Goal: Task Accomplishment & Management: Manage account settings

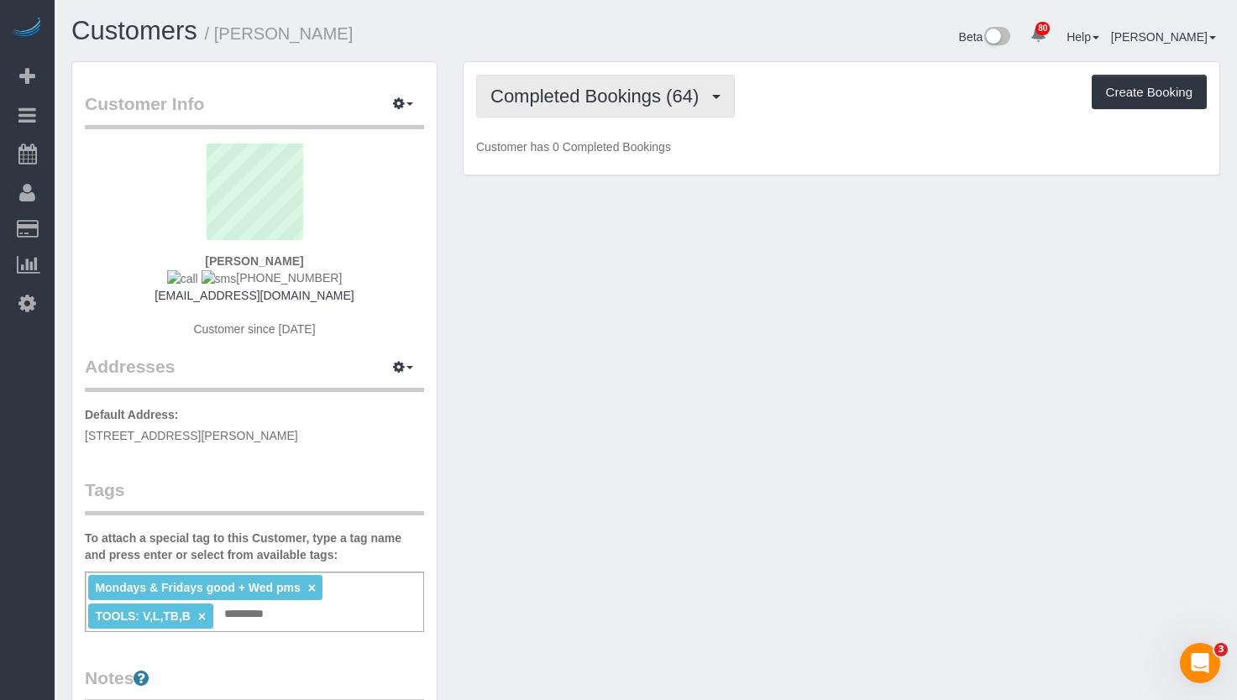
click at [587, 114] on button "Completed Bookings (64)" at bounding box center [605, 96] width 259 height 43
click at [577, 97] on span "Completed Bookings (64)" at bounding box center [598, 96] width 217 height 21
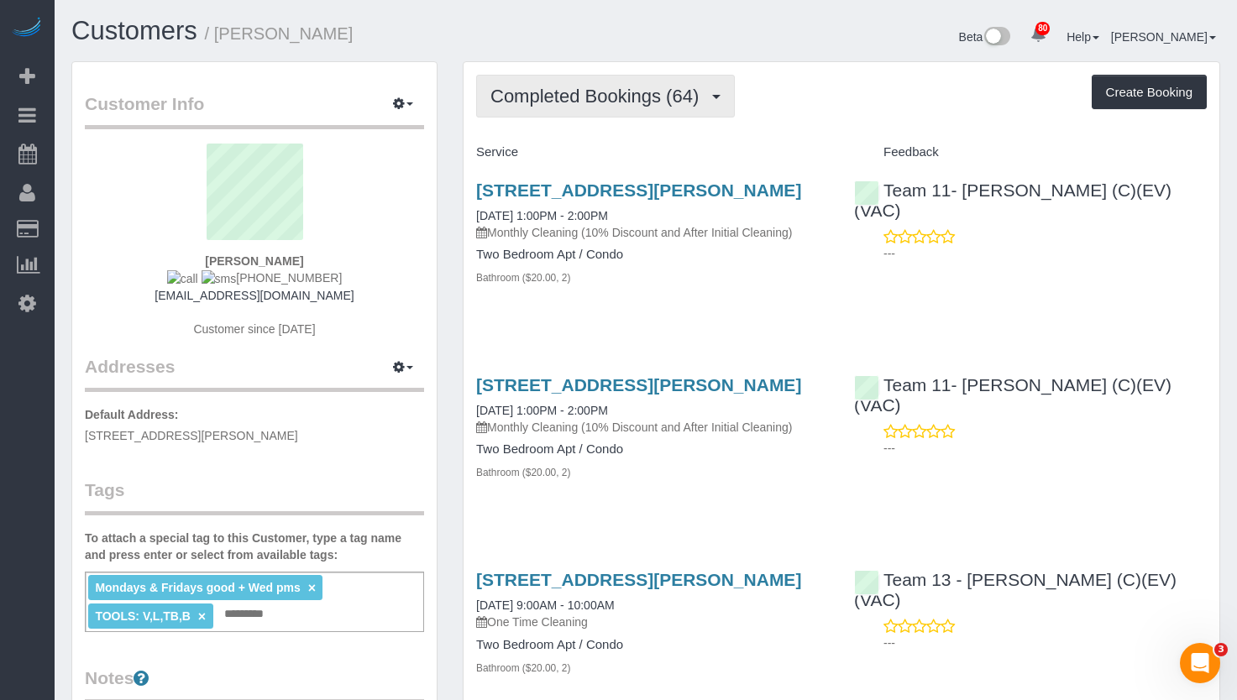
click at [696, 99] on span "Completed Bookings (64)" at bounding box center [598, 96] width 217 height 21
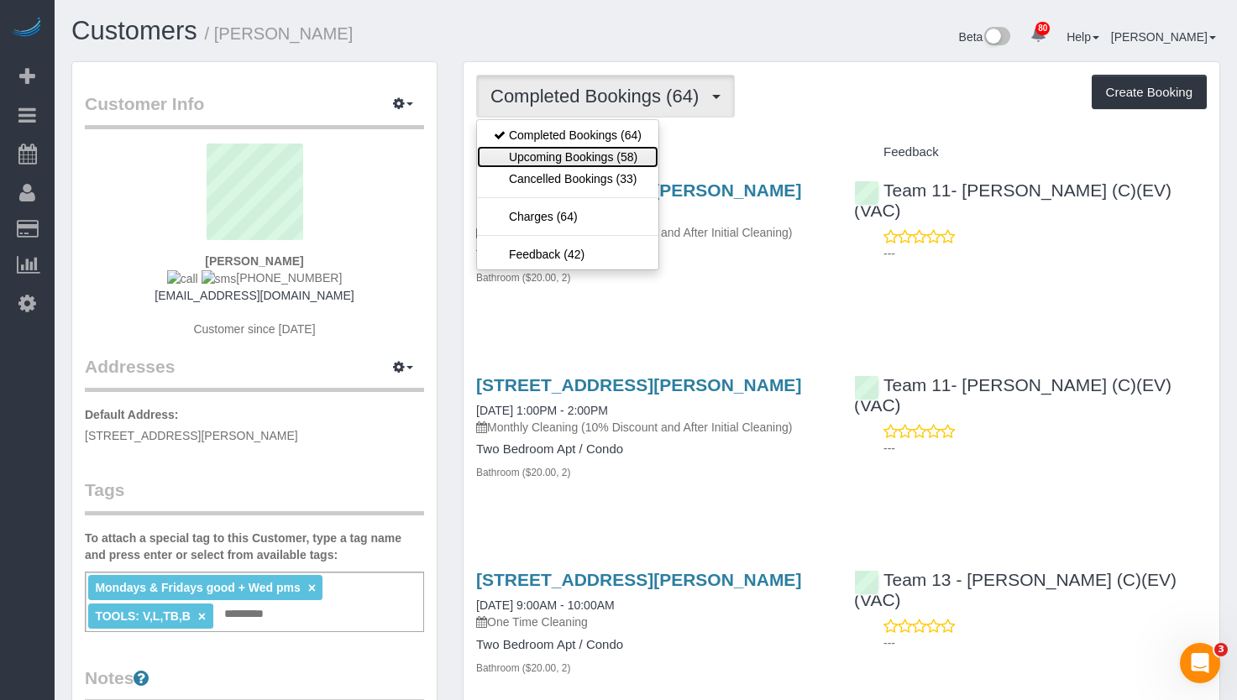
click at [633, 162] on link "Upcoming Bookings (58)" at bounding box center [567, 157] width 181 height 22
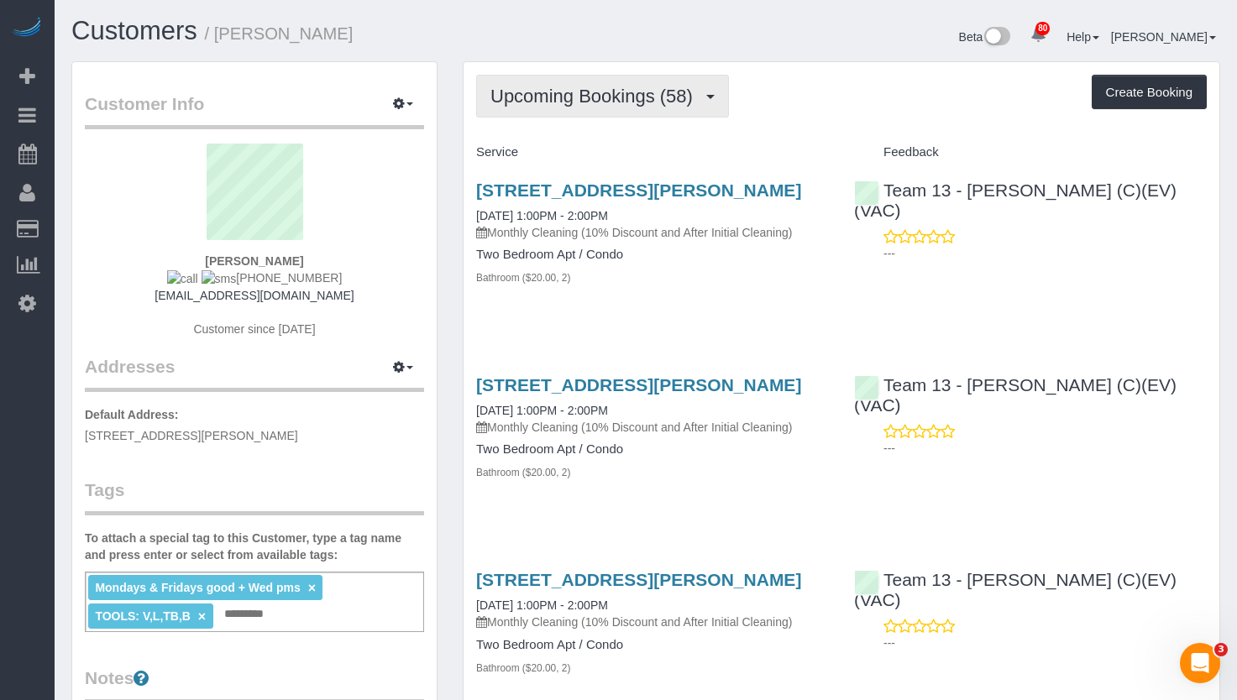
click at [595, 94] on span "Upcoming Bookings (58)" at bounding box center [595, 96] width 211 height 21
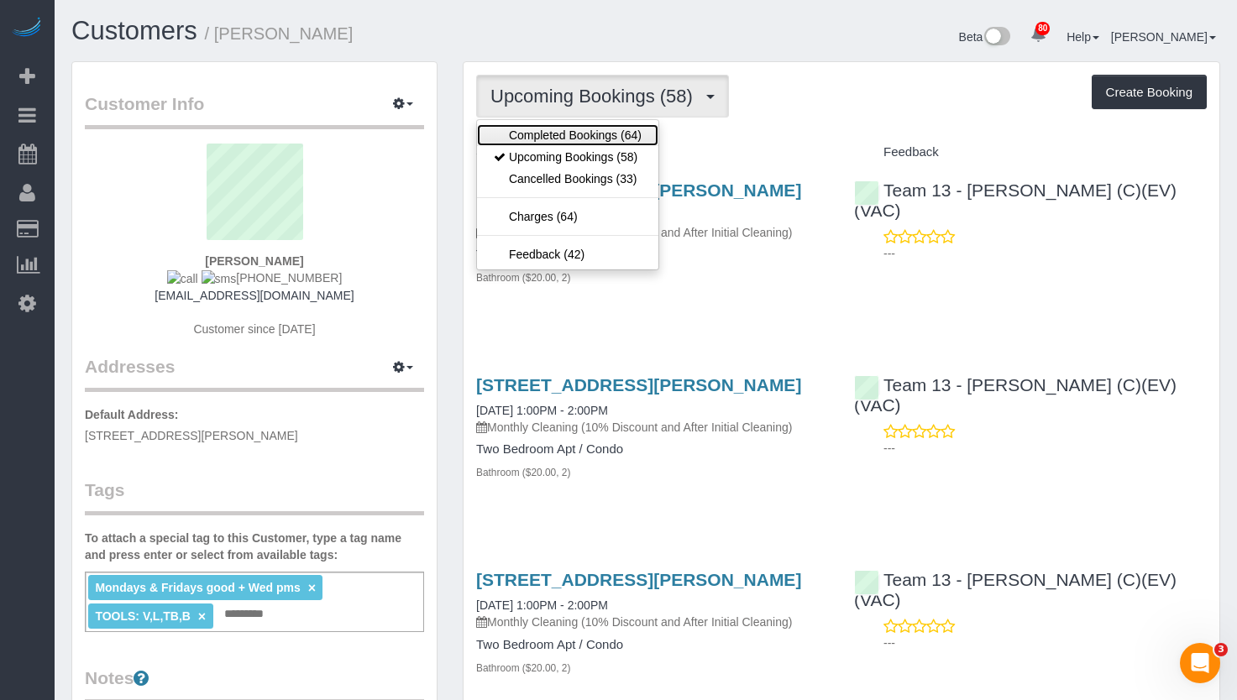
click at [590, 140] on link "Completed Bookings (64)" at bounding box center [567, 135] width 181 height 22
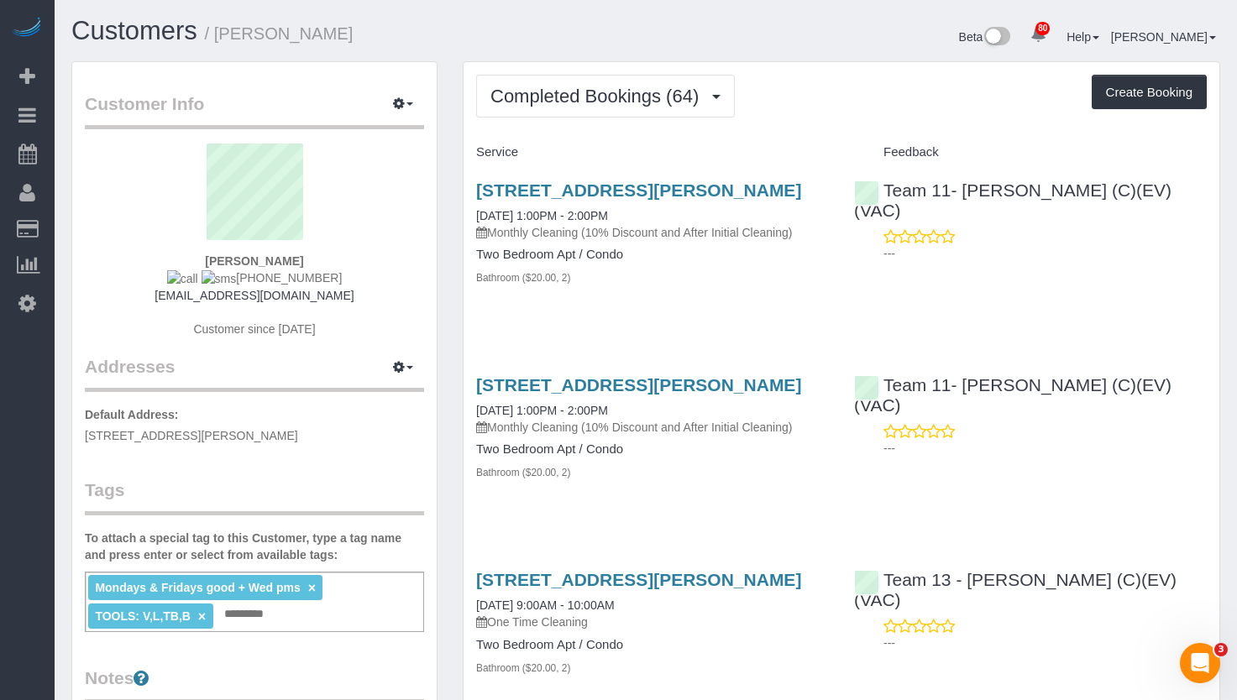
scroll to position [168, 0]
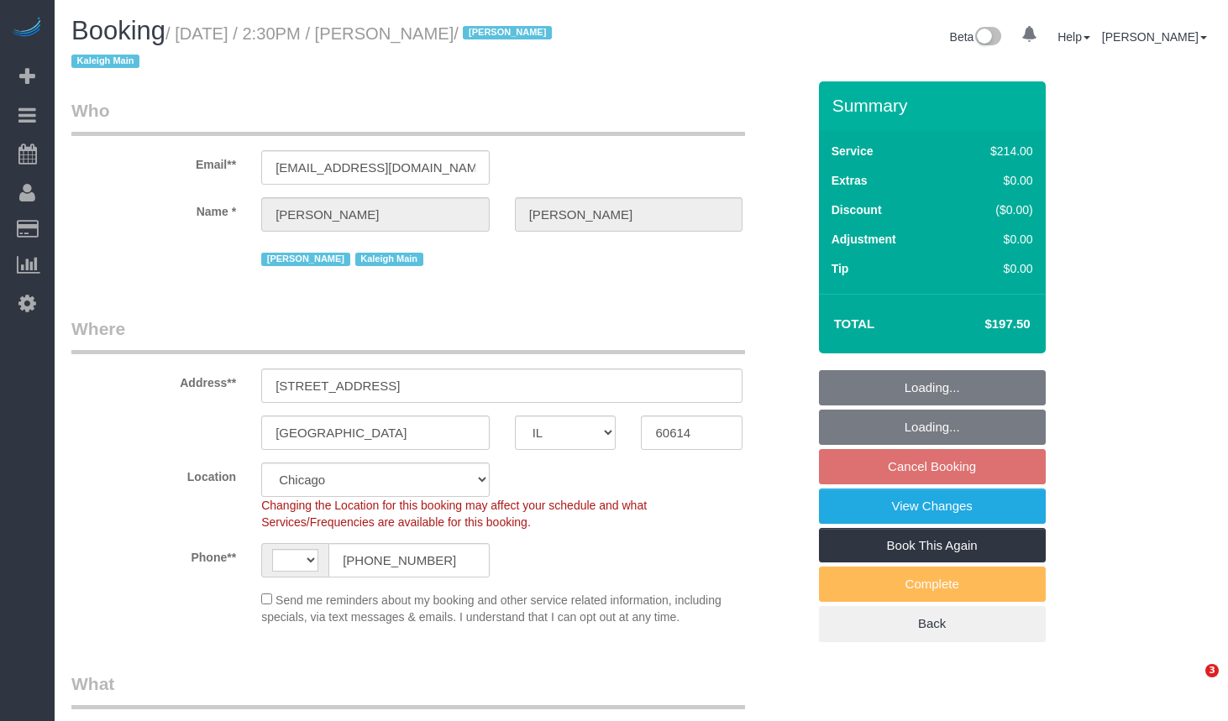
select select "IL"
select select "number:1"
select select "number:63"
select select "number:139"
select select "number:106"
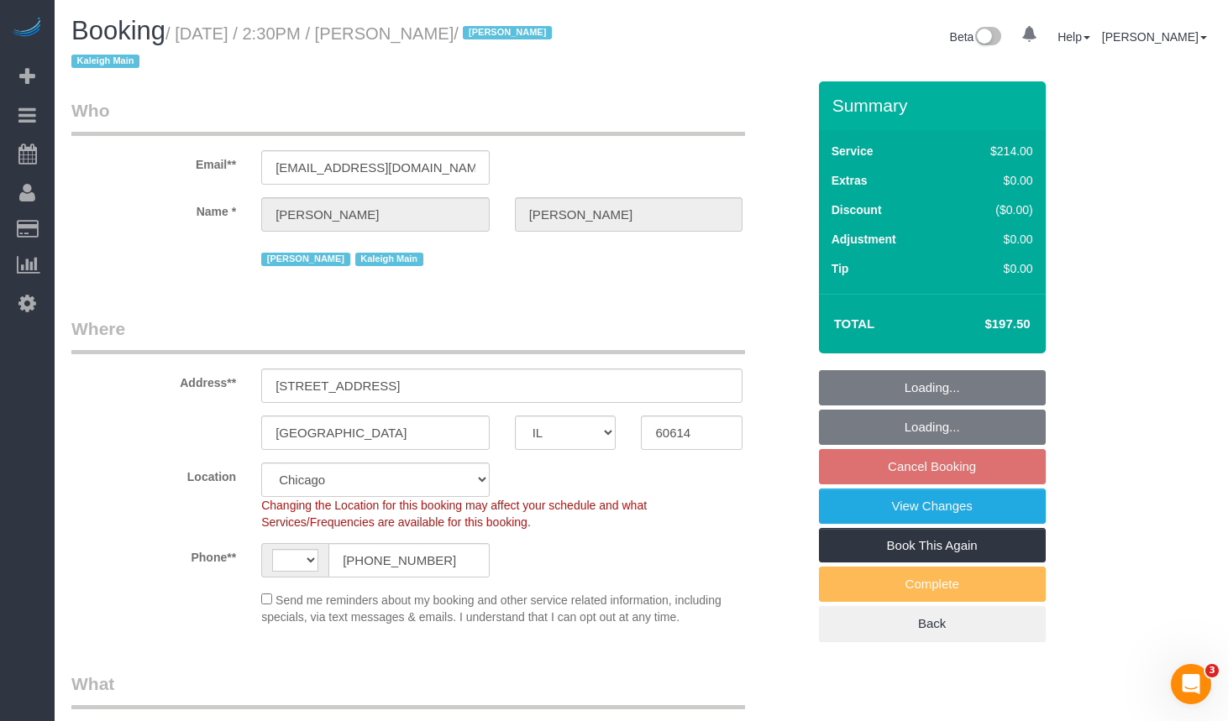
select select "object:794"
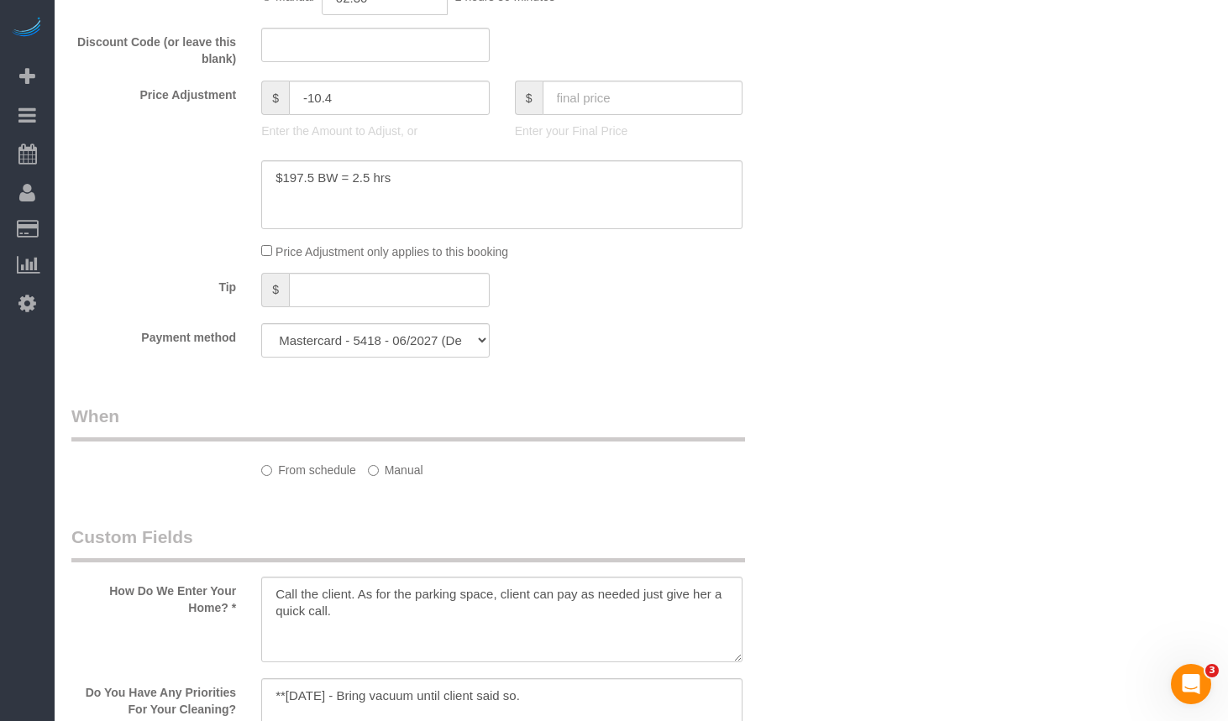
select select "string:US"
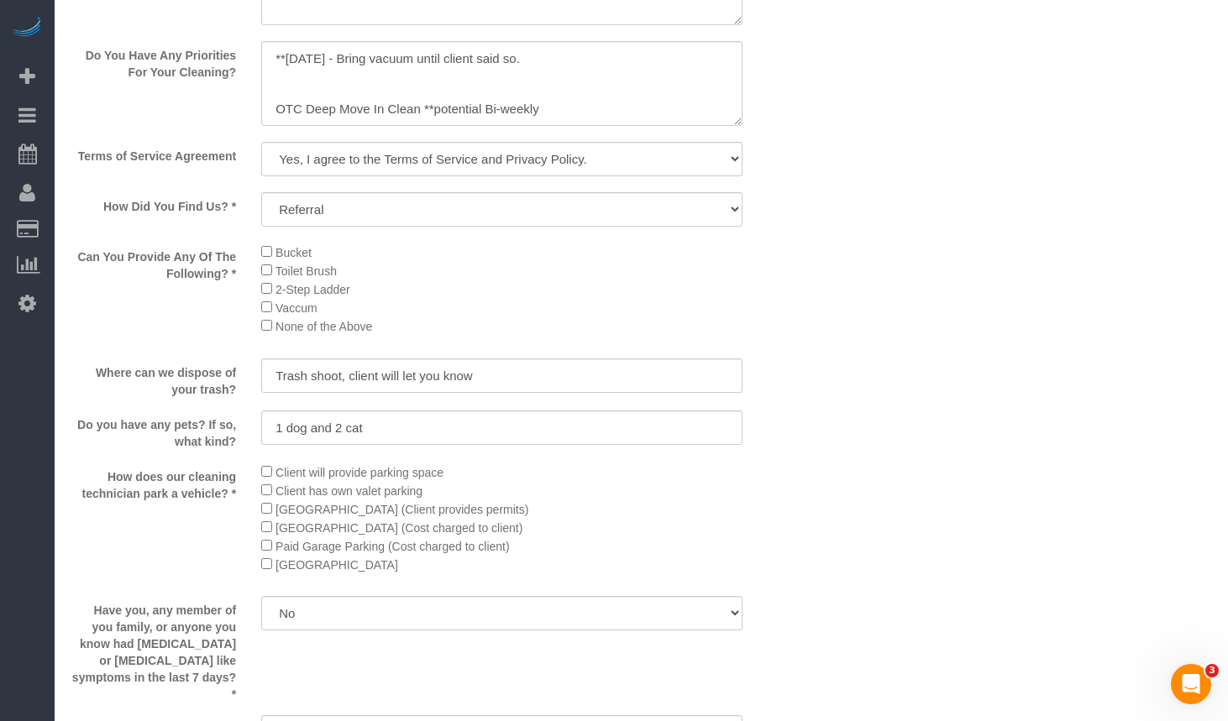
select select "object:1191"
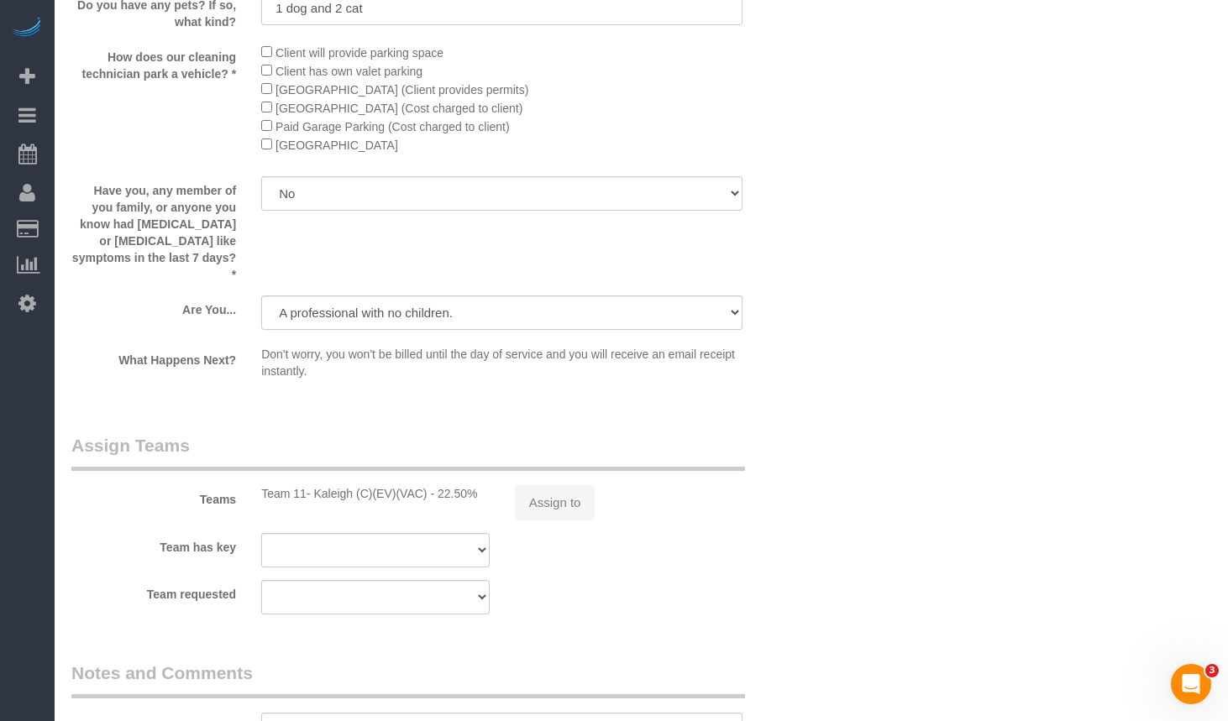
select select "512"
select select "2"
select select "4"
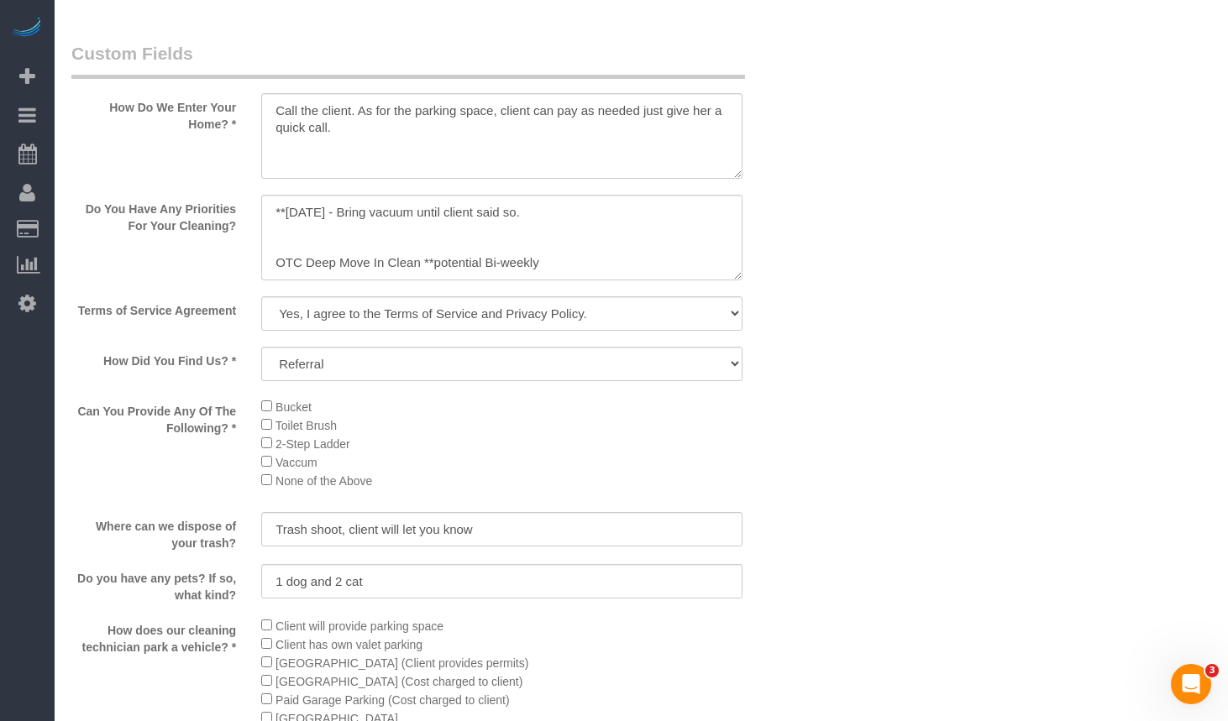
scroll to position [134, 0]
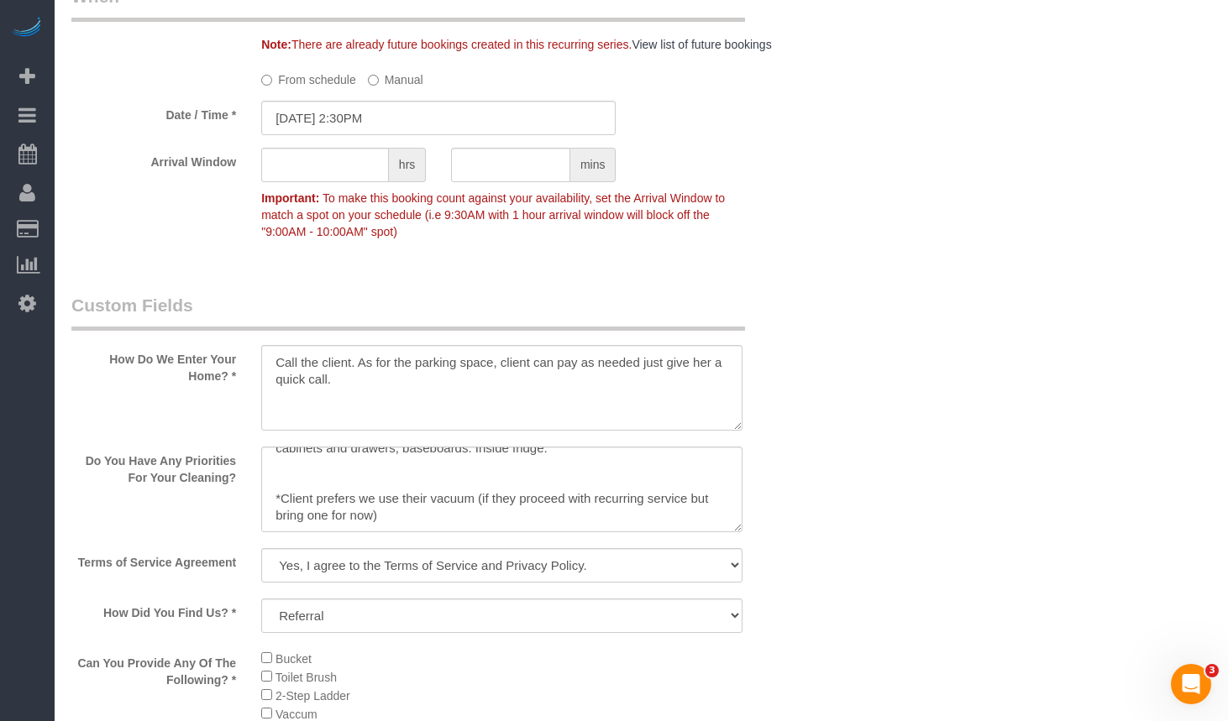
select select "2"
select select "4"
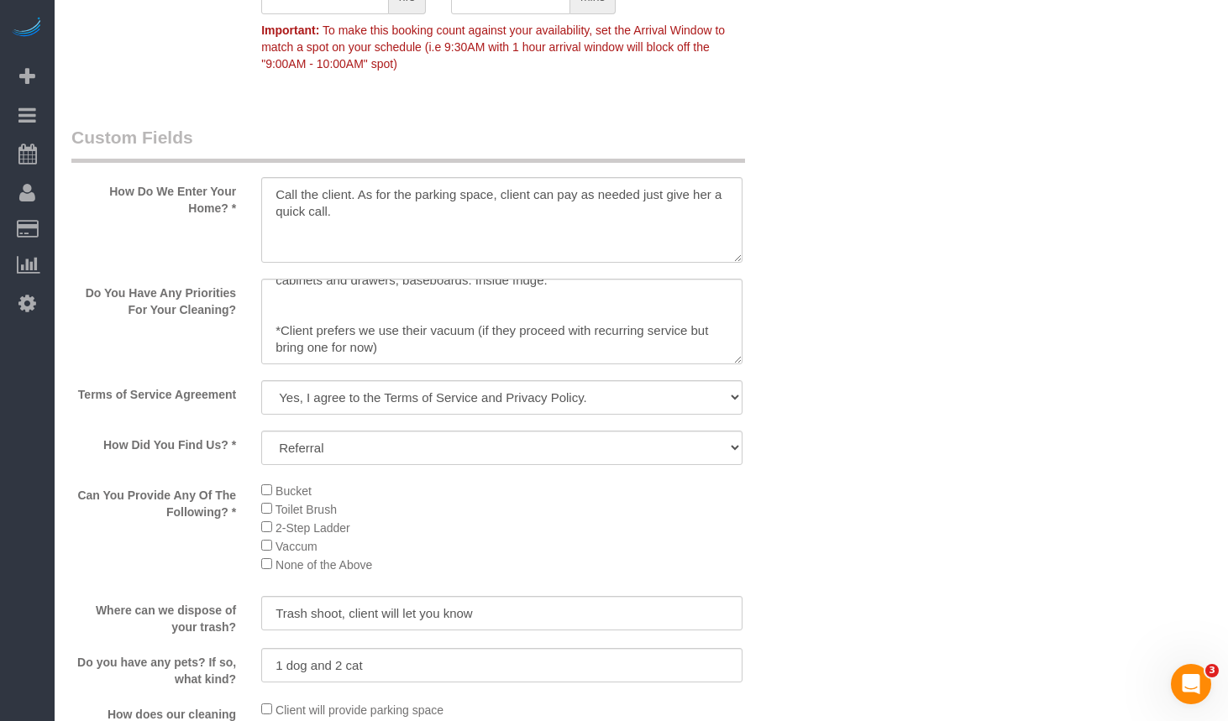
scroll to position [2149, 0]
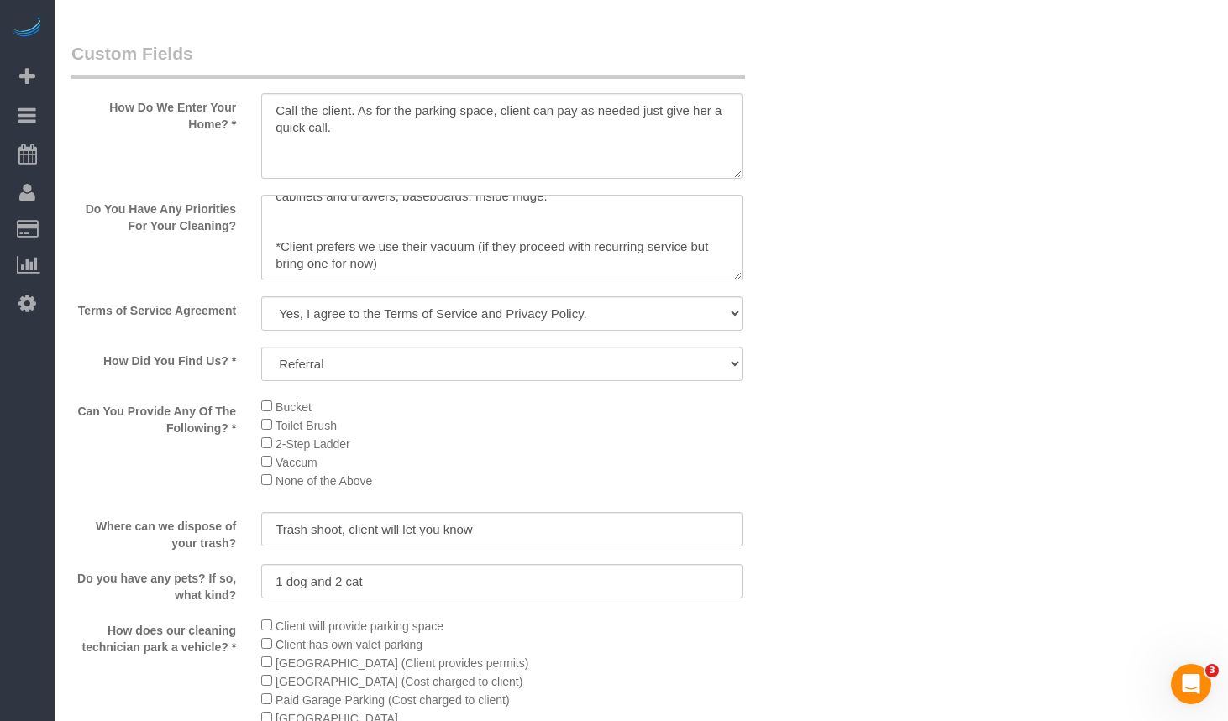
click at [262, 469] on li "Vaccum" at bounding box center [501, 462] width 481 height 18
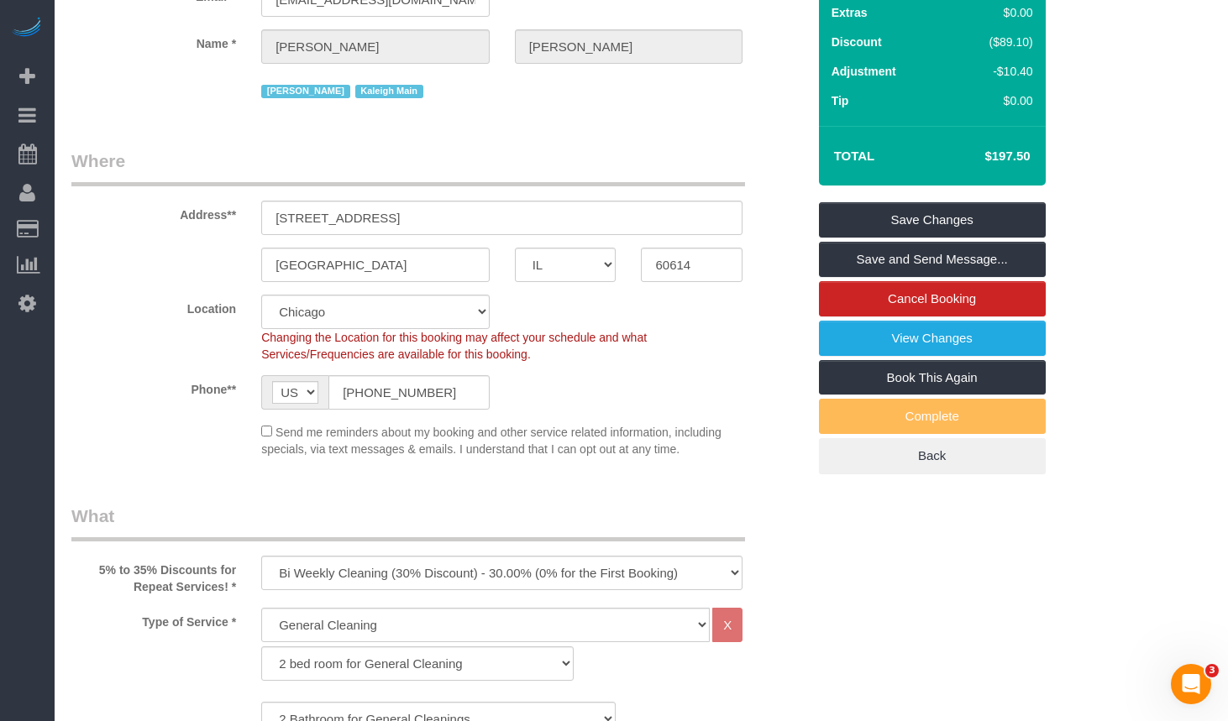
scroll to position [252, 0]
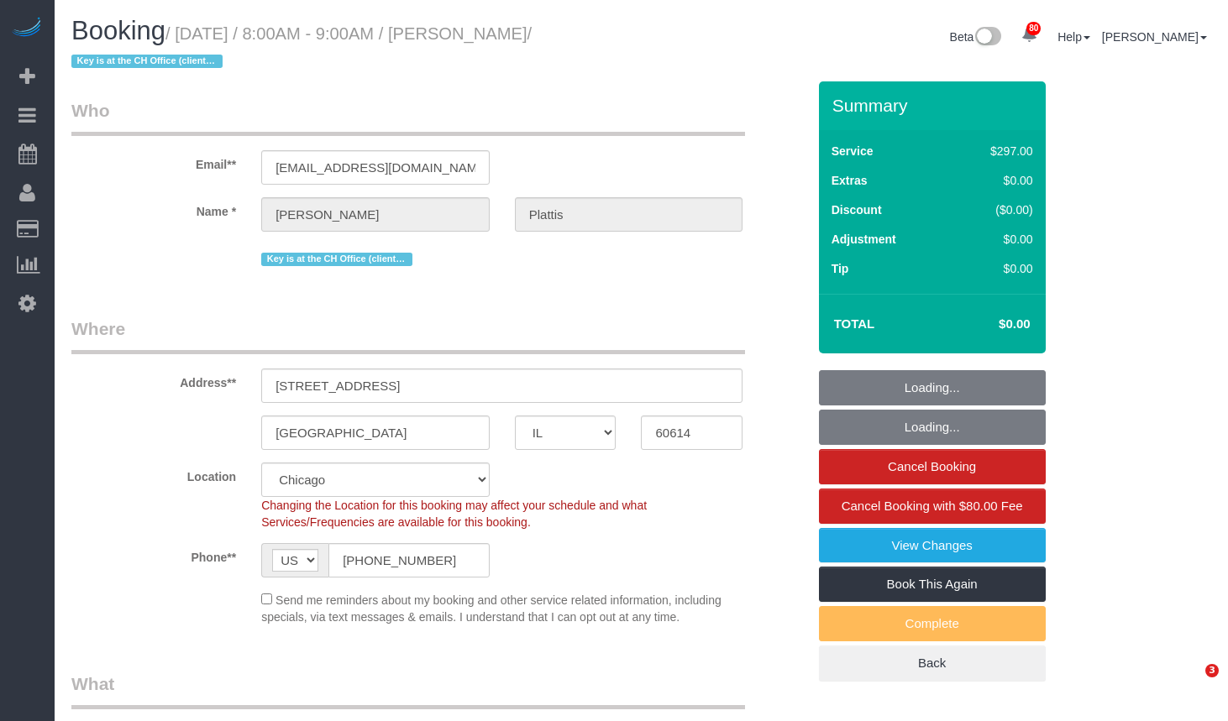
select select "IL"
select select "513"
select select "2"
select select "10"
select select "spot1"
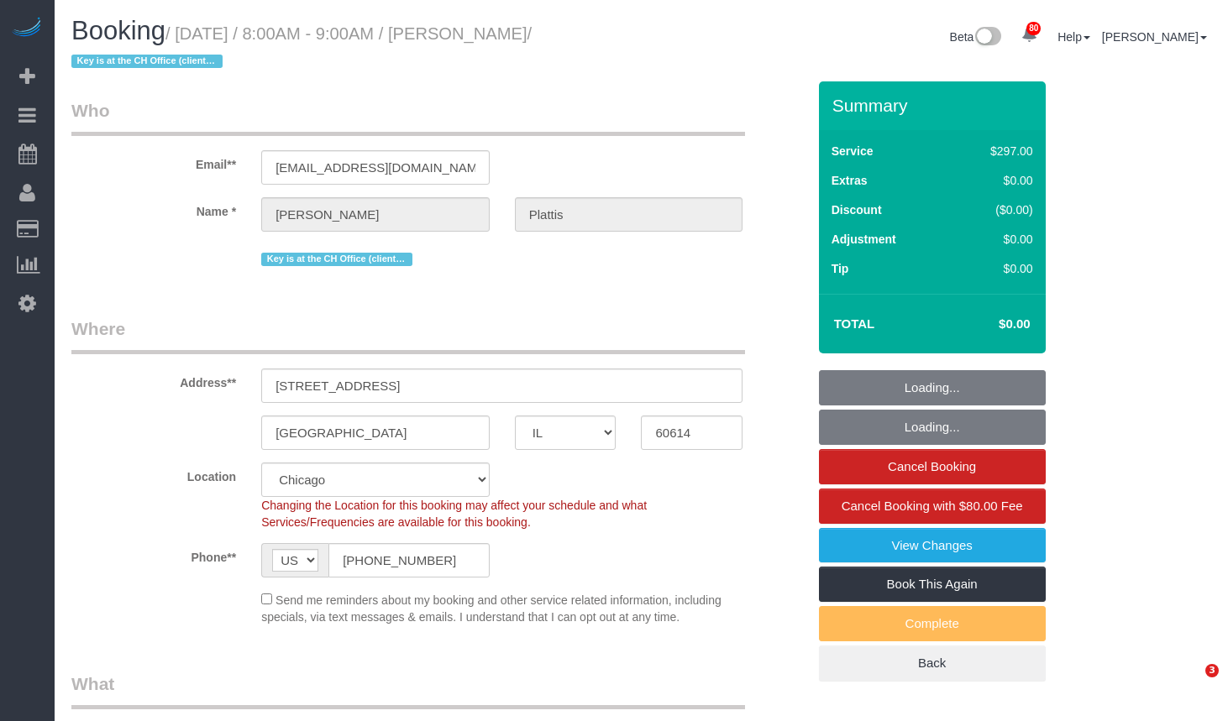
select select "number:1"
select select "number:68"
select select "number:138"
select select "IL"
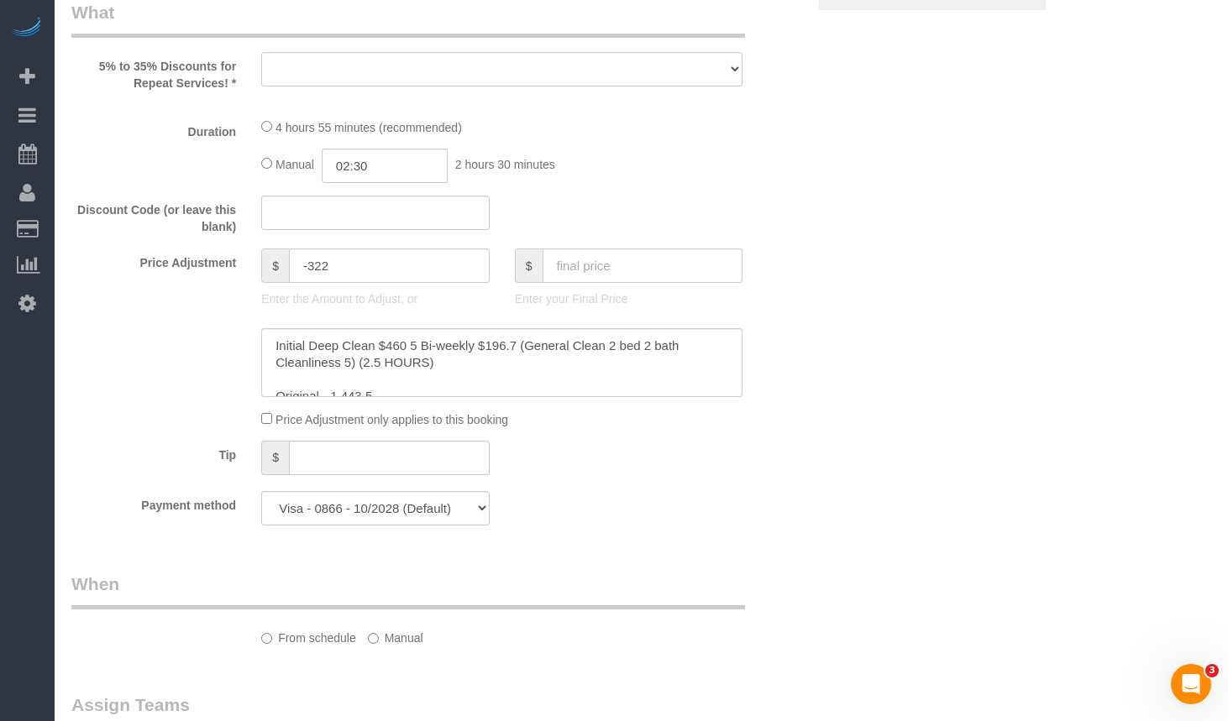
select select "number:1"
select select "number:68"
select select "number:138"
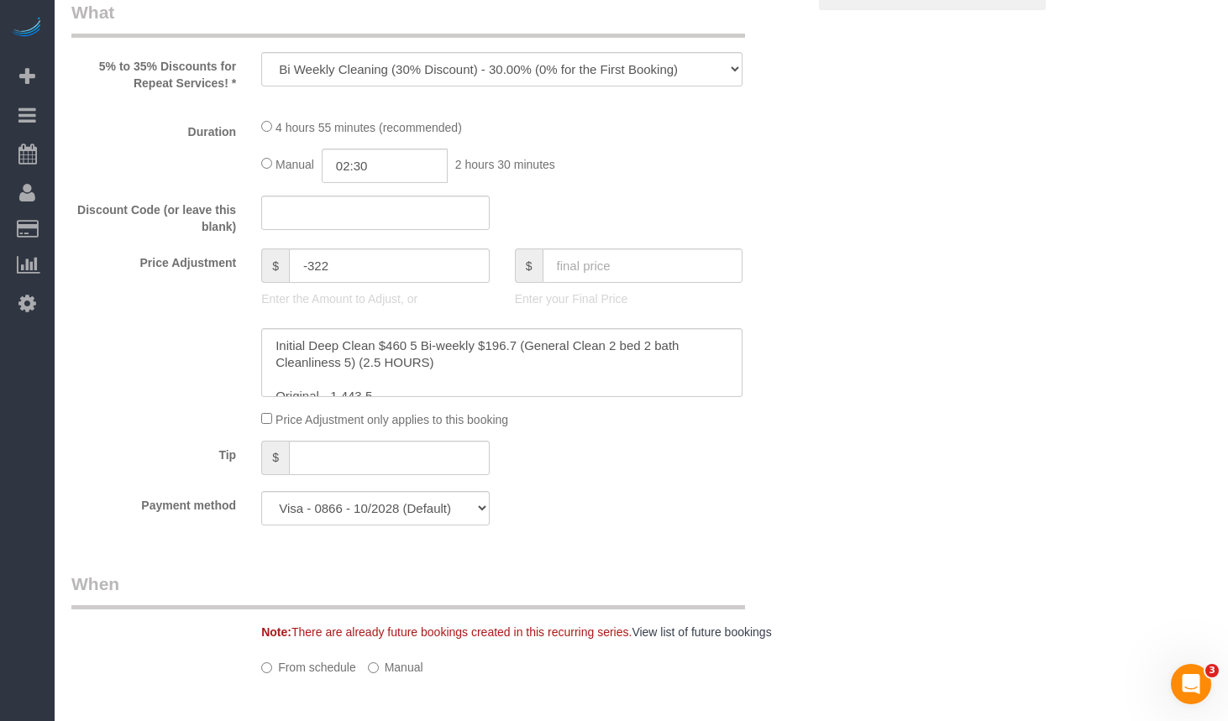
scroll to position [34, 0]
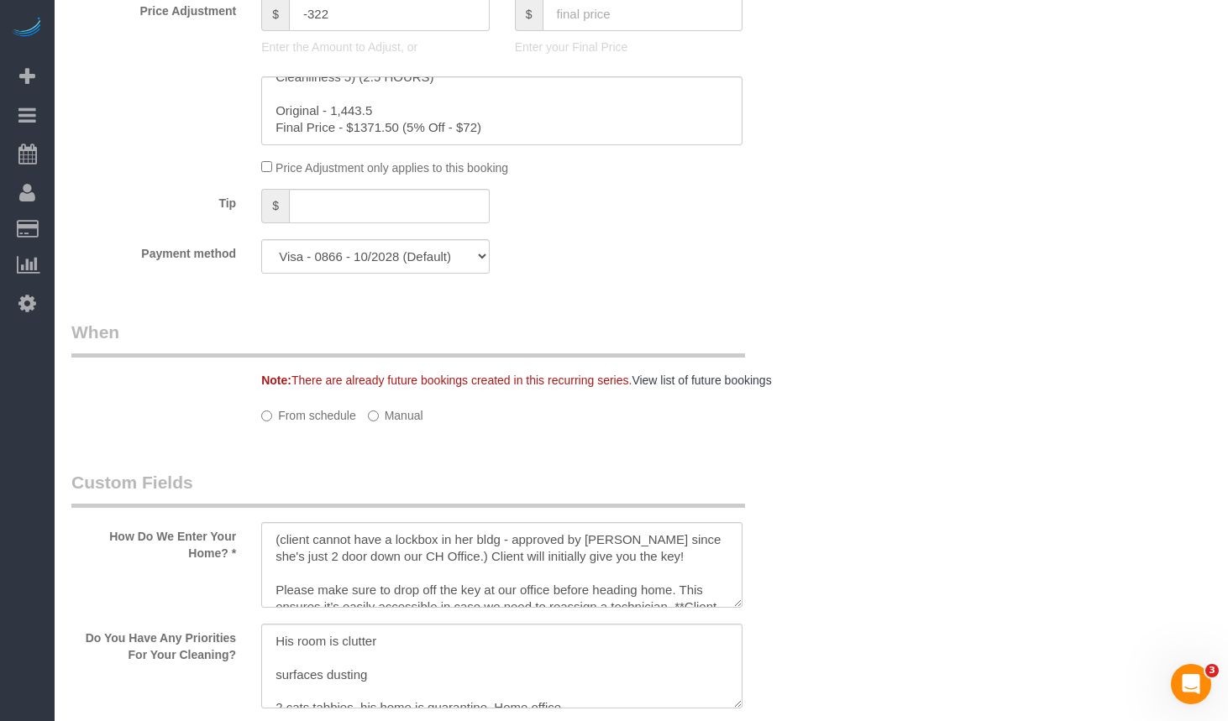
select select "object:1278"
select select "513"
select select "2"
select select "10"
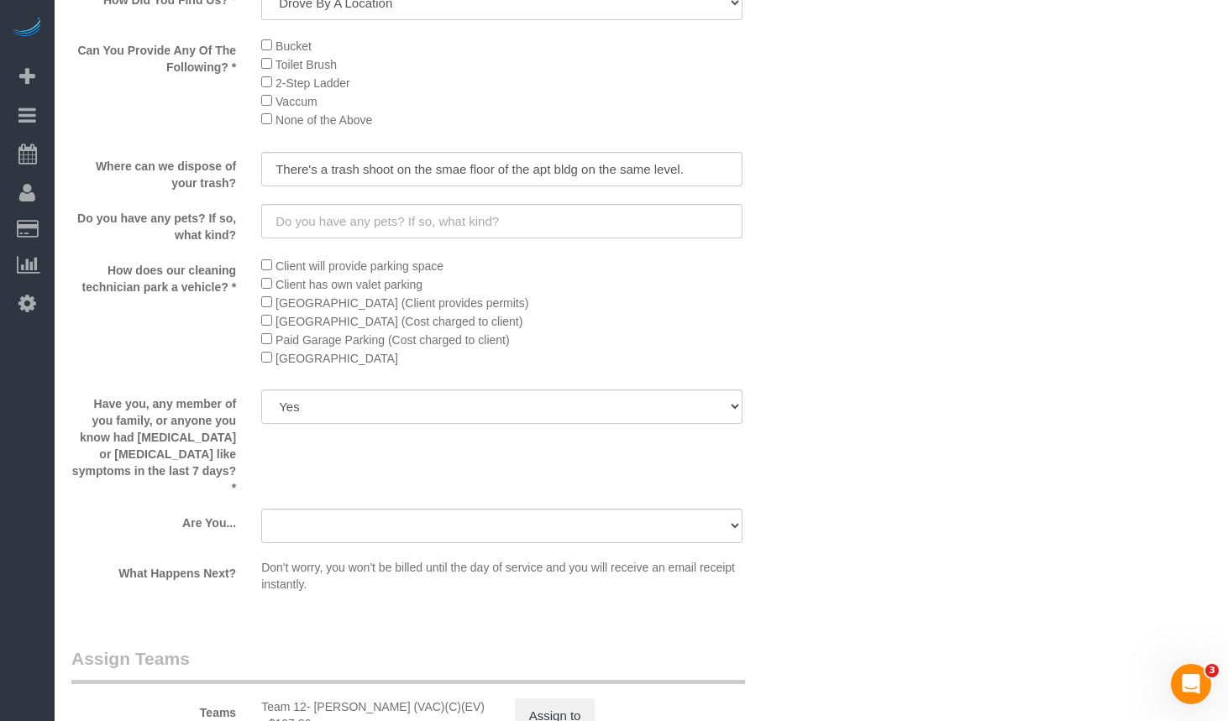
select select "spot1"
select select "2"
select select "10"
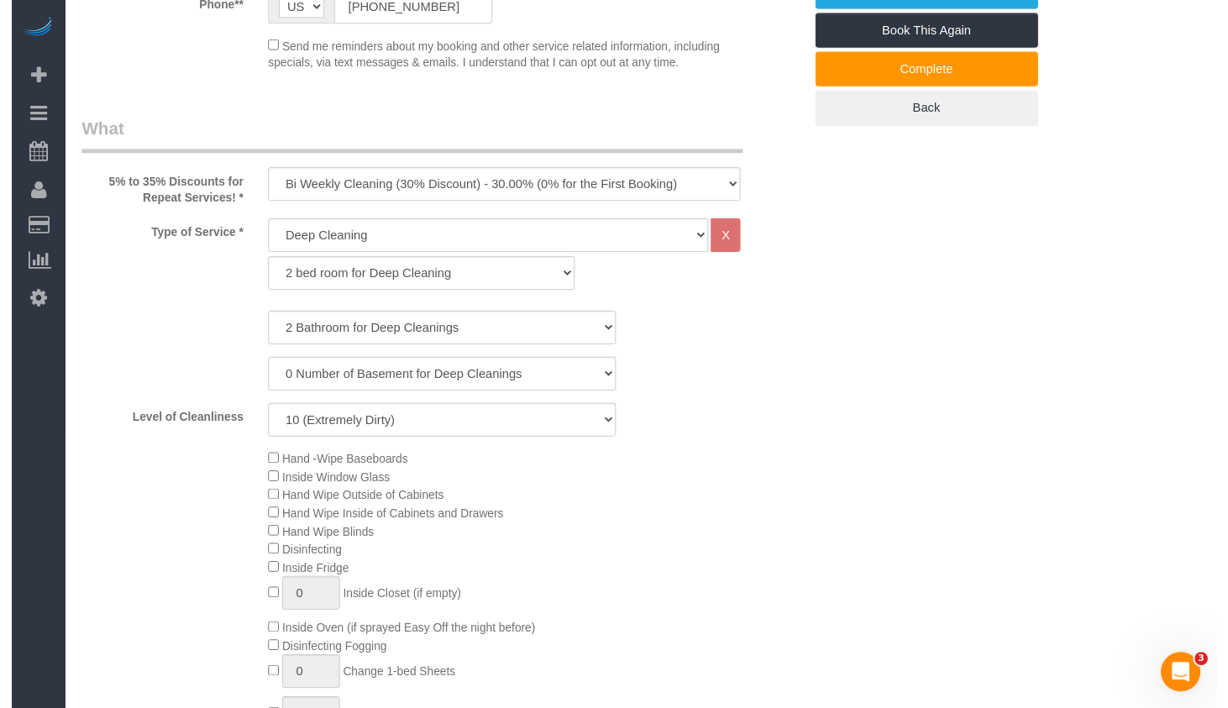
scroll to position [0, 0]
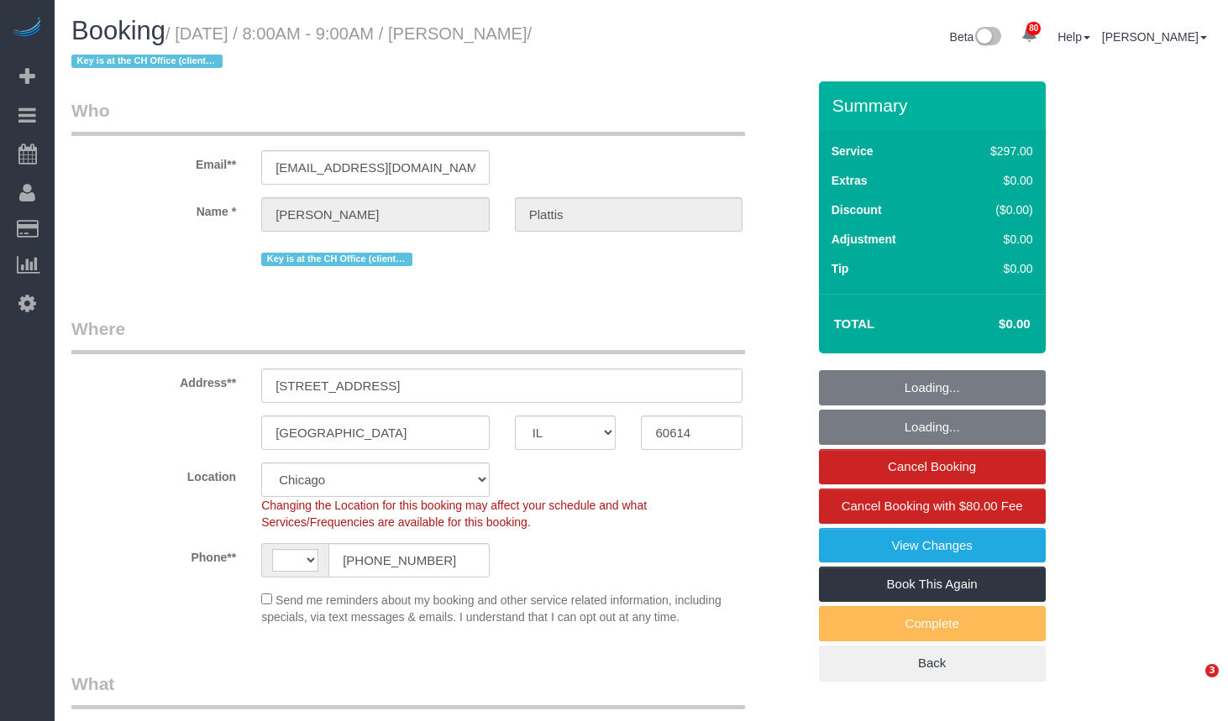
select select "IL"
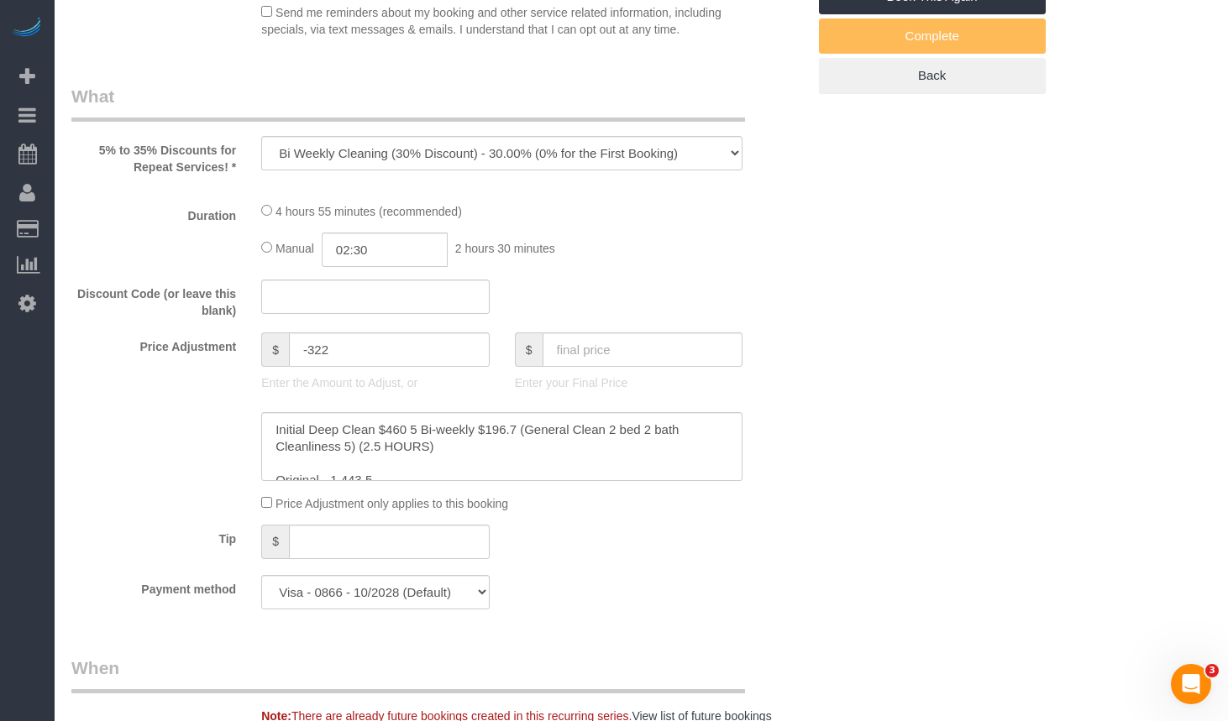
select select "object:579"
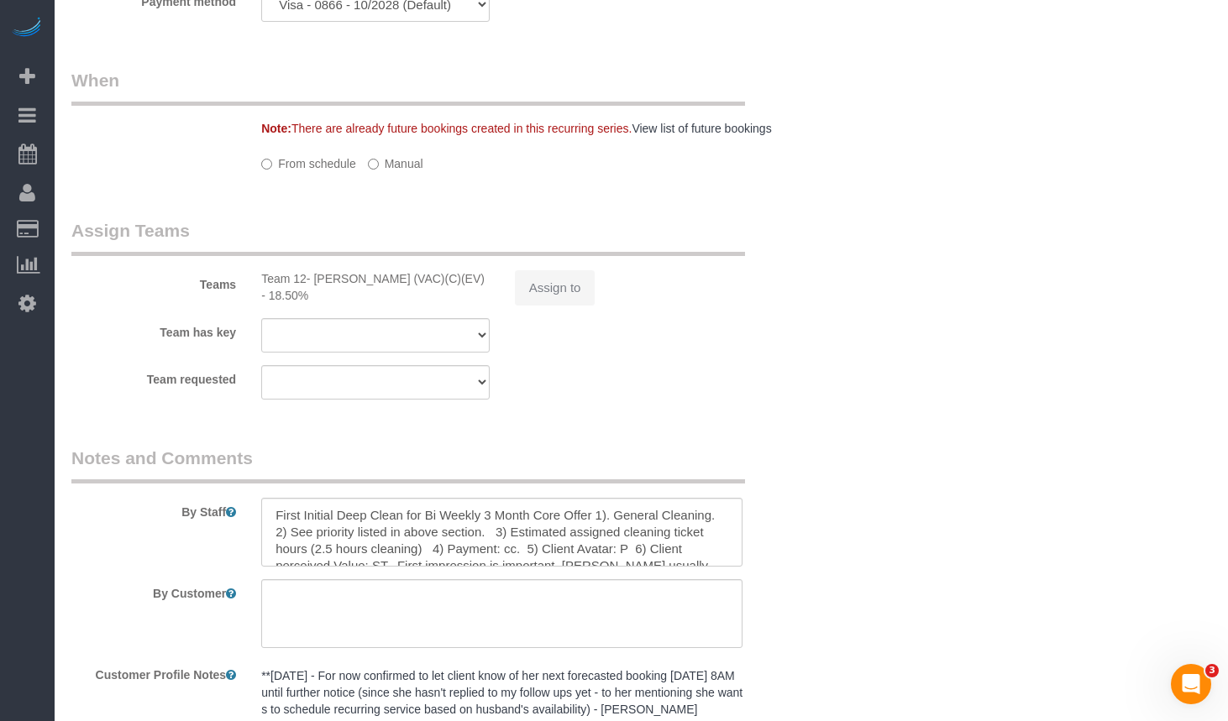
select select "string:[GEOGRAPHIC_DATA]"
select select "513"
select select "number:1"
select select "number:68"
select select "number:138"
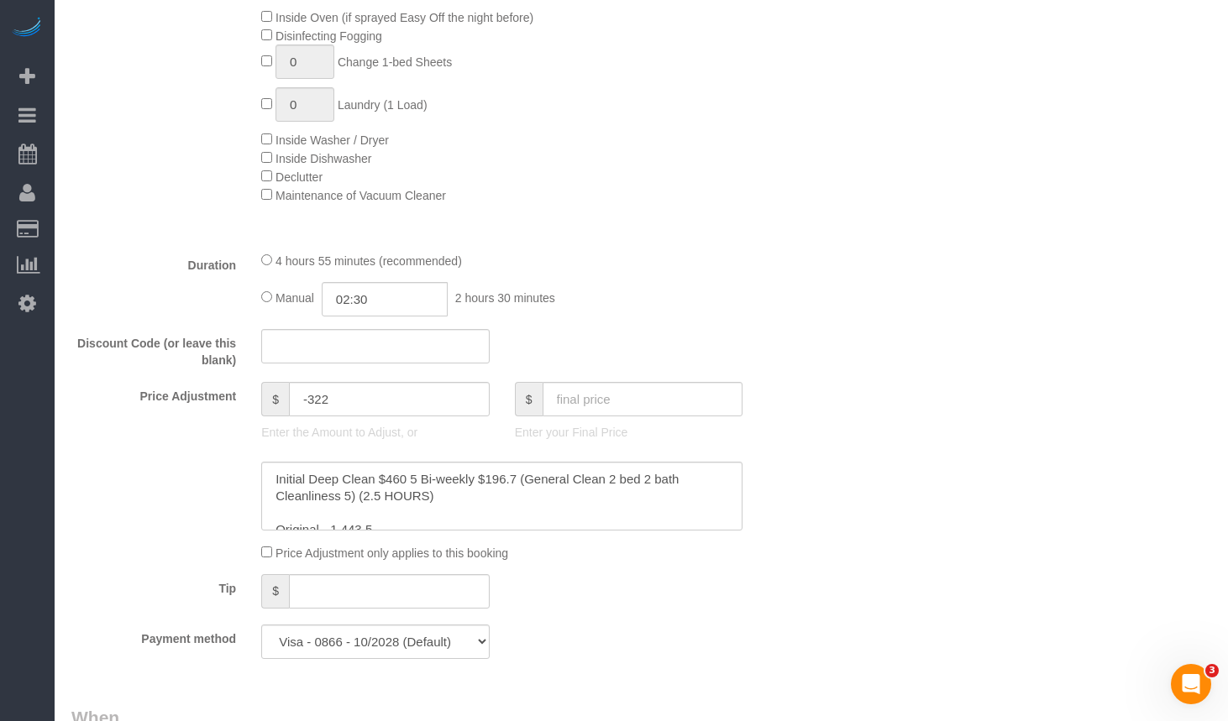
select select "spot1"
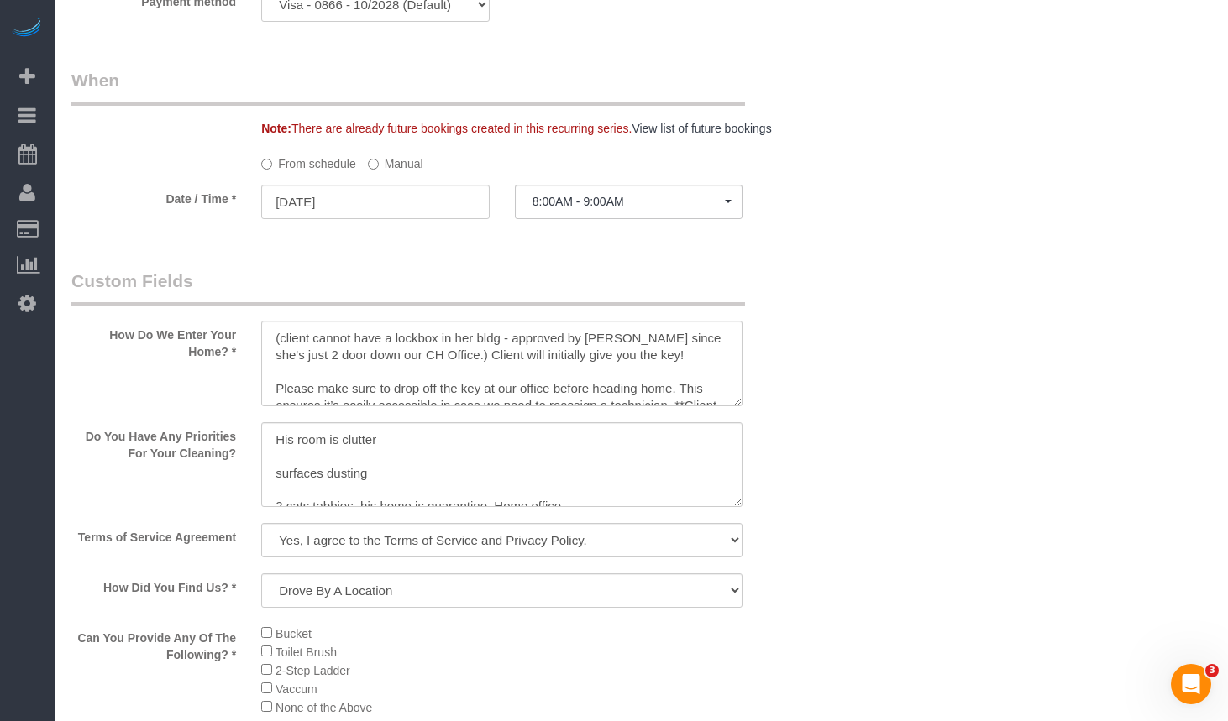
select select "2"
select select "10"
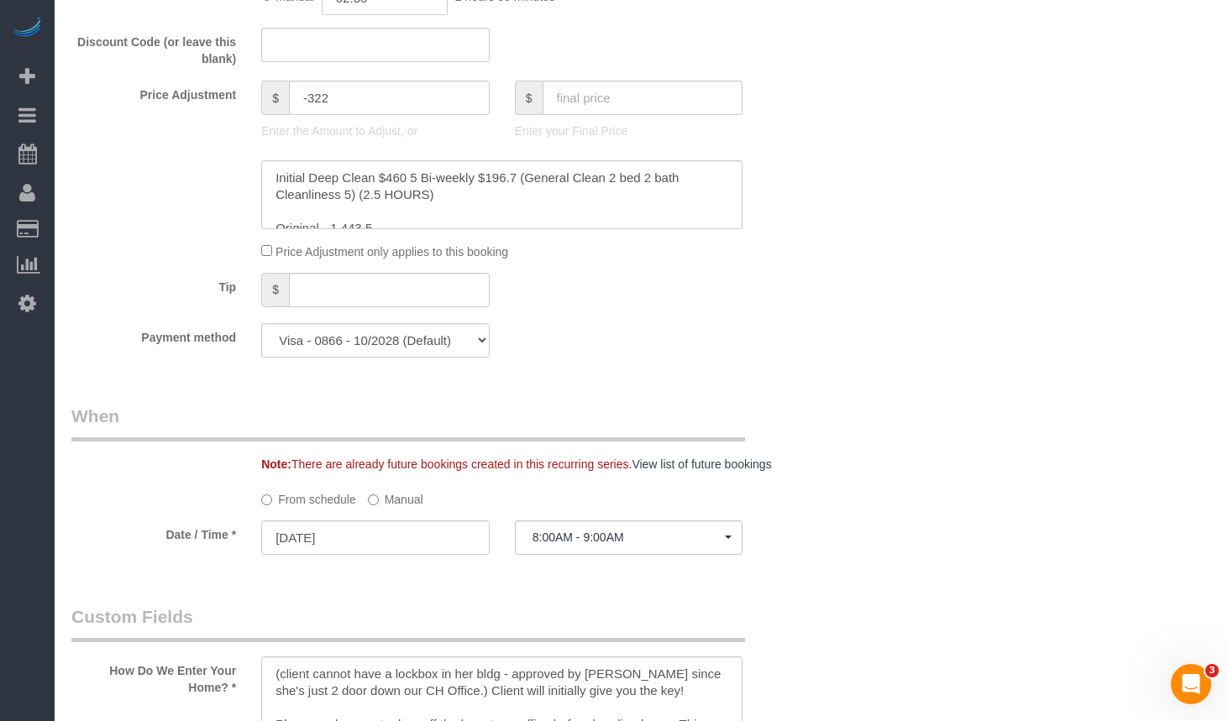
scroll to position [1561, 0]
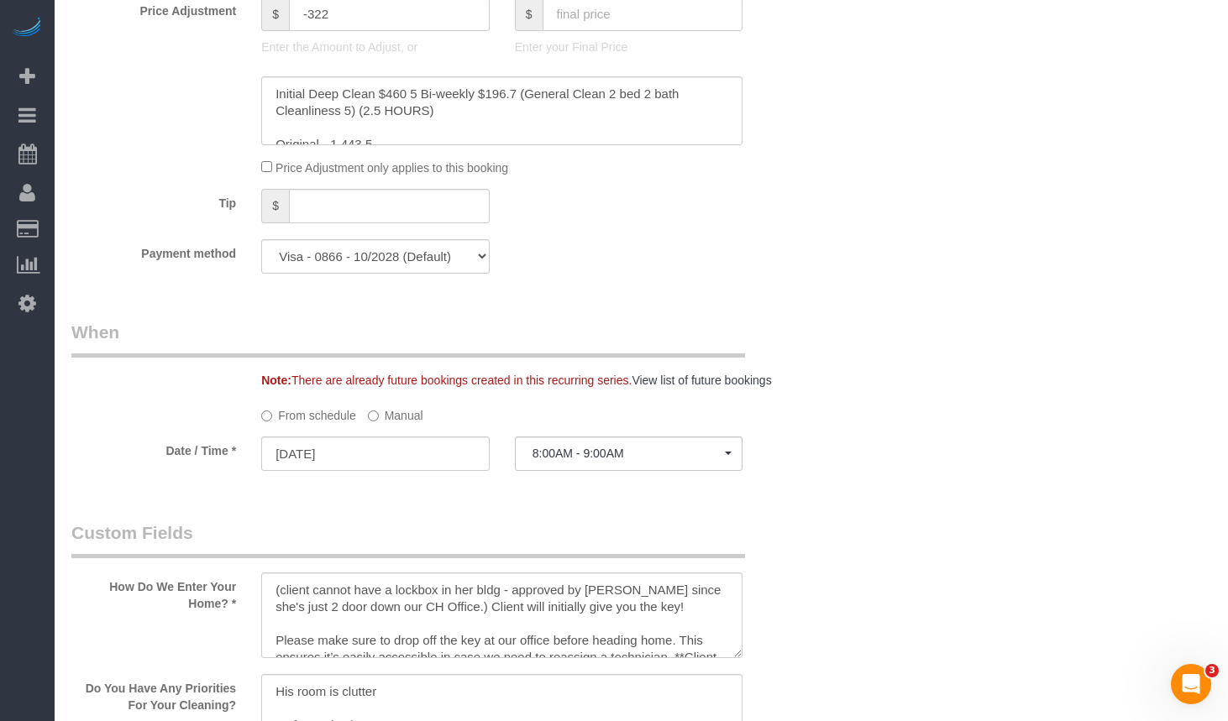
click at [405, 416] on label "Manual" at bounding box center [395, 412] width 55 height 23
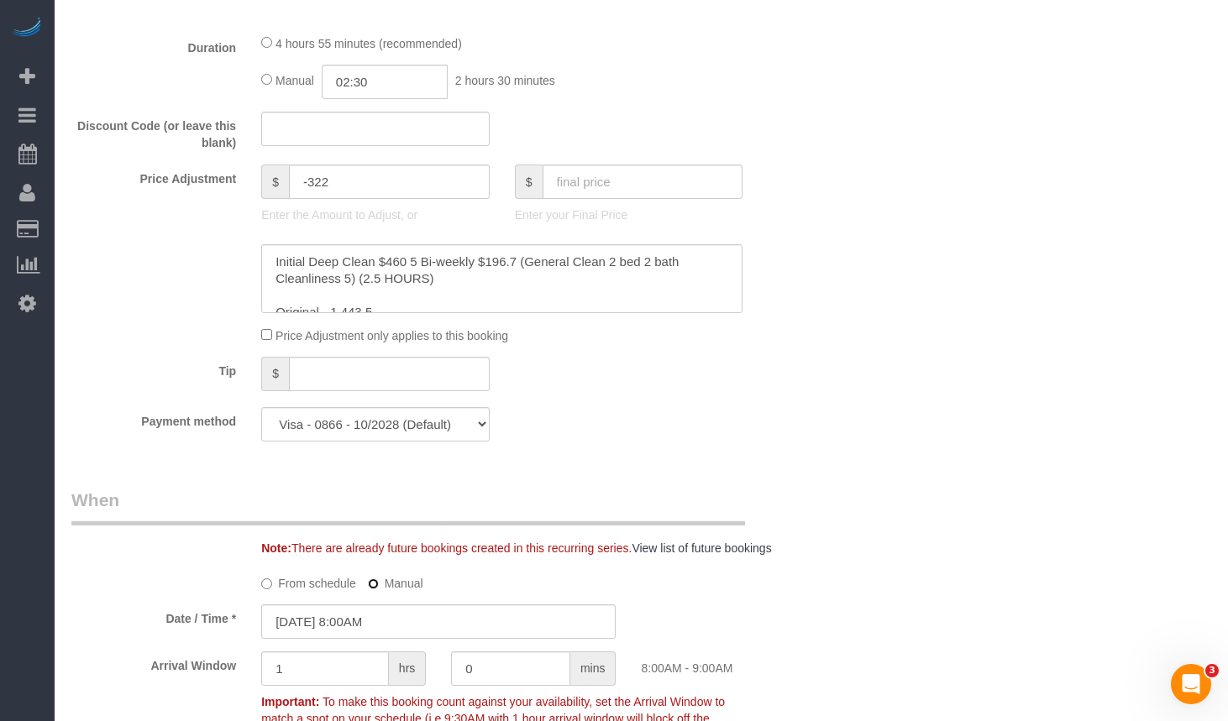
scroll to position [1225, 0]
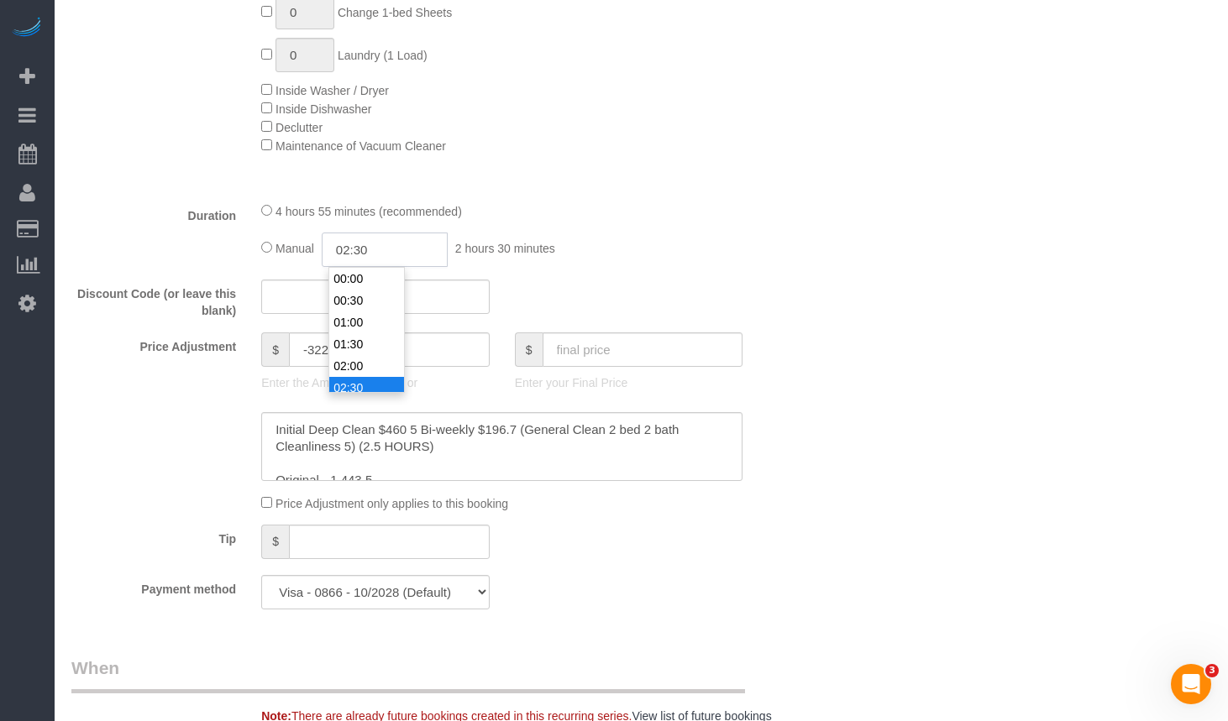
click at [392, 260] on input "02:30" at bounding box center [385, 250] width 126 height 34
drag, startPoint x: 393, startPoint y: 260, endPoint x: 400, endPoint y: 266, distance: 9.5
click at [399, 265] on input "02:" at bounding box center [385, 250] width 126 height 34
type input "02:20"
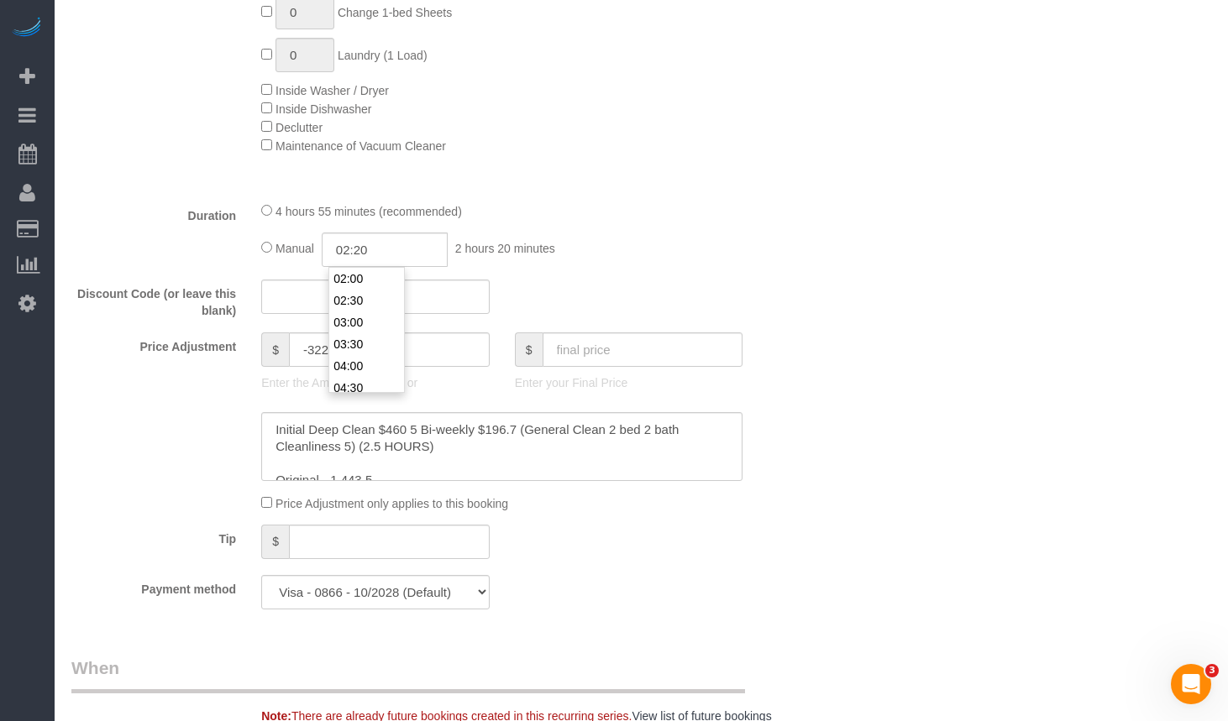
click at [947, 281] on div "Who Email** [EMAIL_ADDRESS][DOMAIN_NAME] Name * [PERSON_NAME][GEOGRAPHIC_DATA] …" at bounding box center [641, 724] width 1140 height 3737
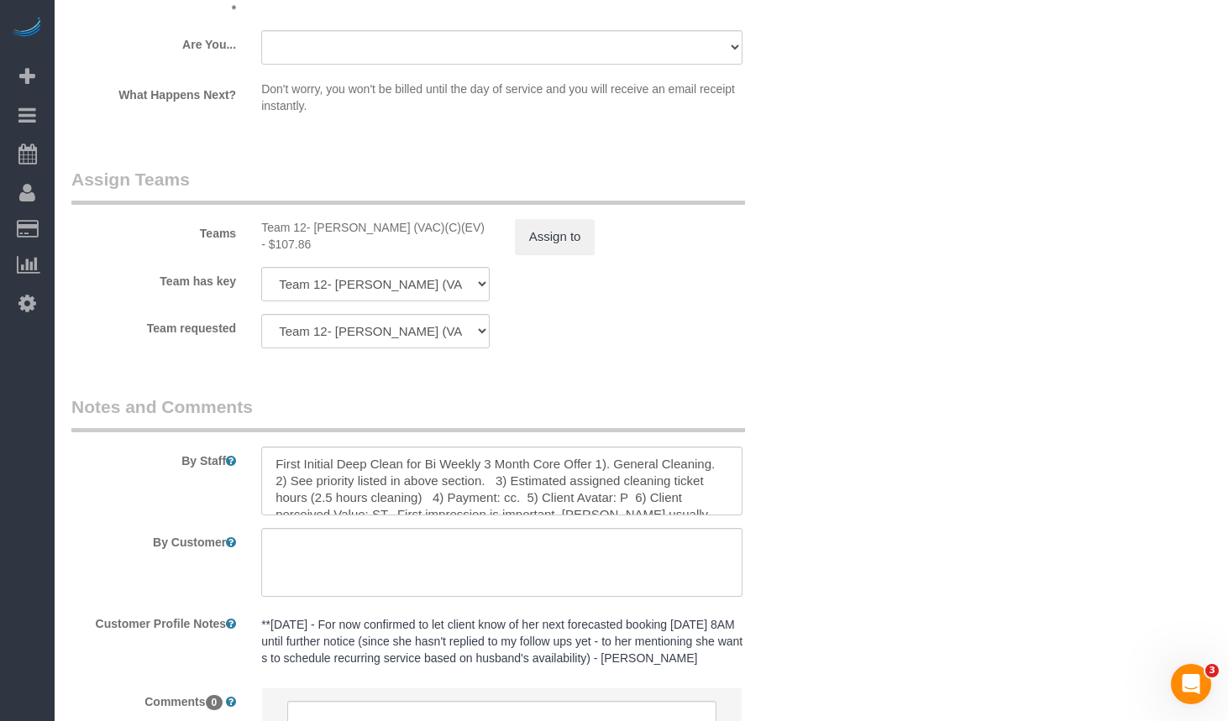
scroll to position [100, 0]
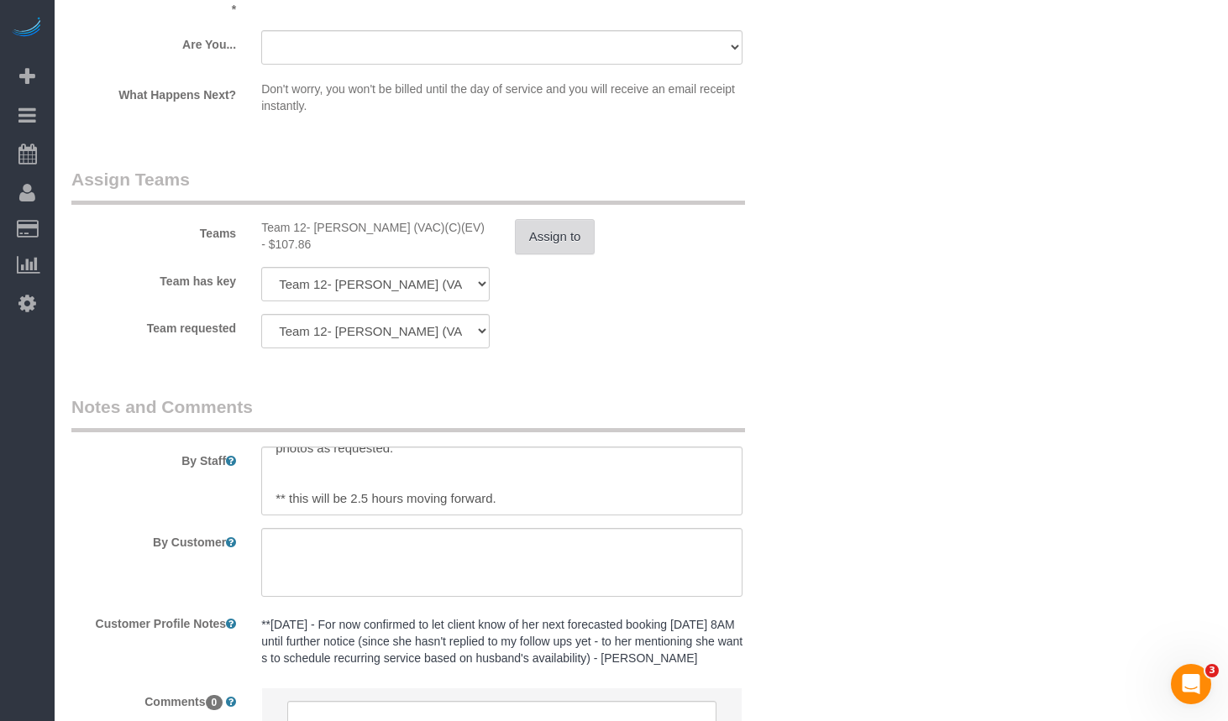
click at [536, 237] on button "Assign to" at bounding box center [555, 236] width 81 height 35
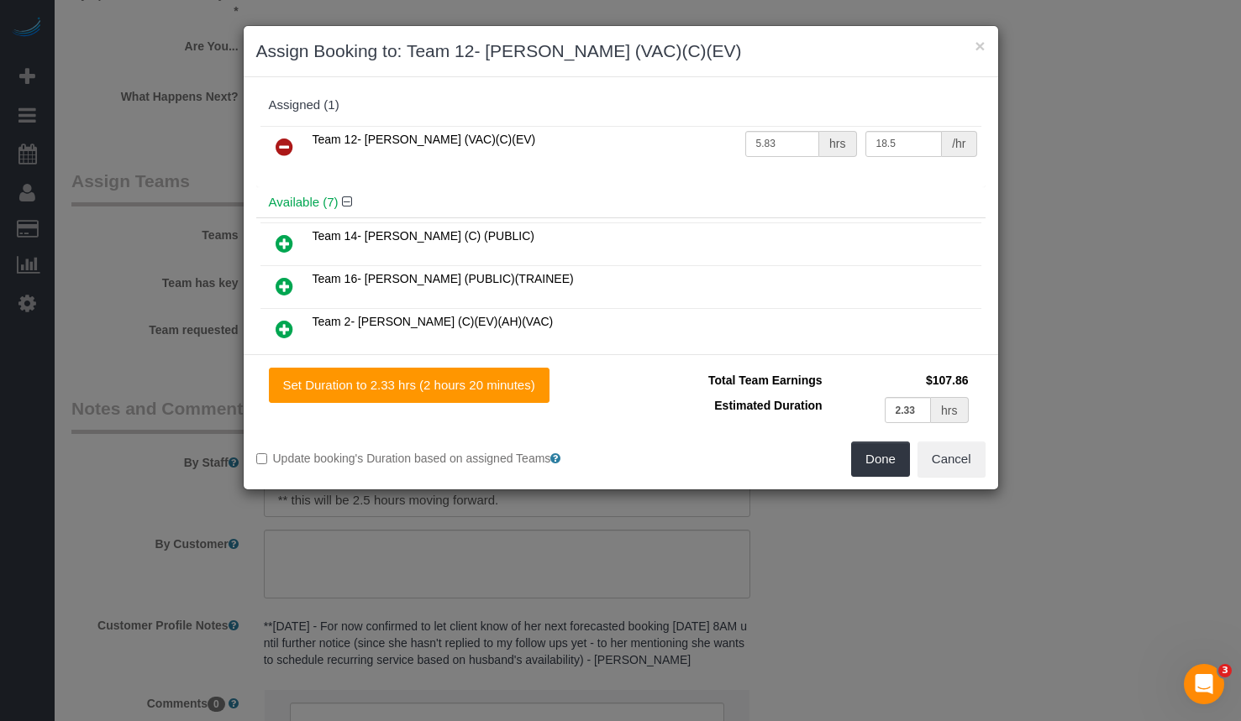
scroll to position [84, 0]
drag, startPoint x: 662, startPoint y: 133, endPoint x: 554, endPoint y: 133, distance: 107.5
click at [650, 133] on tr "Team 12- [PERSON_NAME] (VAC)(C)(EV) 5.83 hrs 18.5 /hr" at bounding box center [620, 147] width 721 height 43
type input "2"
drag, startPoint x: 894, startPoint y: 144, endPoint x: 779, endPoint y: 123, distance: 116.8
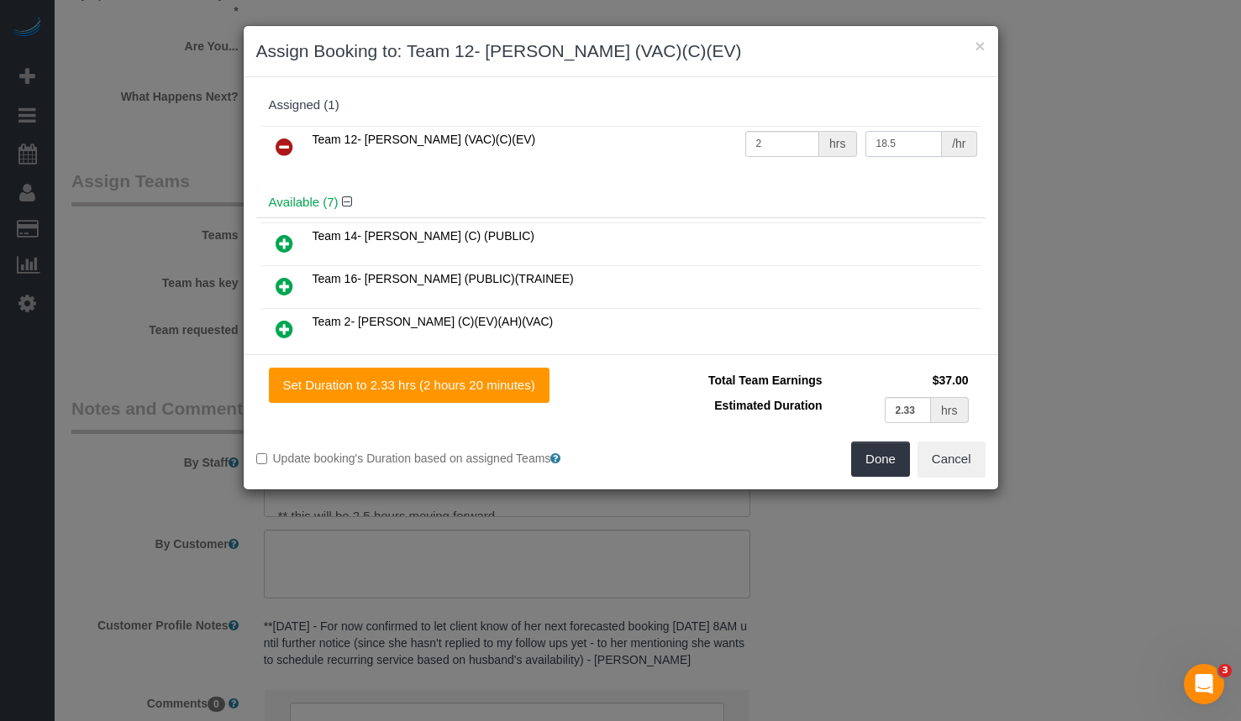
click at [779, 123] on div "Team 12- [PERSON_NAME] (VAC)(C)(EV) 2 hrs 18.5 /hr" at bounding box center [620, 155] width 729 height 66
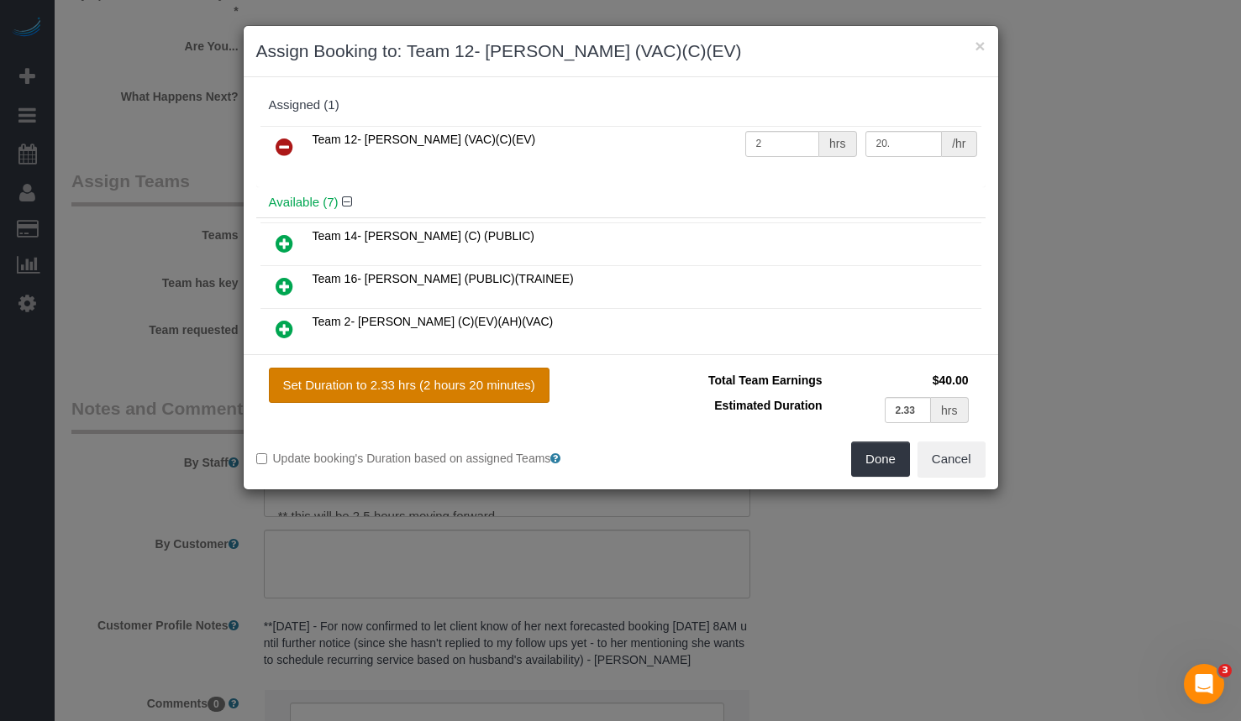
type input "20"
click at [484, 385] on button "Set Duration to 2.33 hrs (2 hours 20 minutes)" at bounding box center [409, 385] width 281 height 35
type input "2.33"
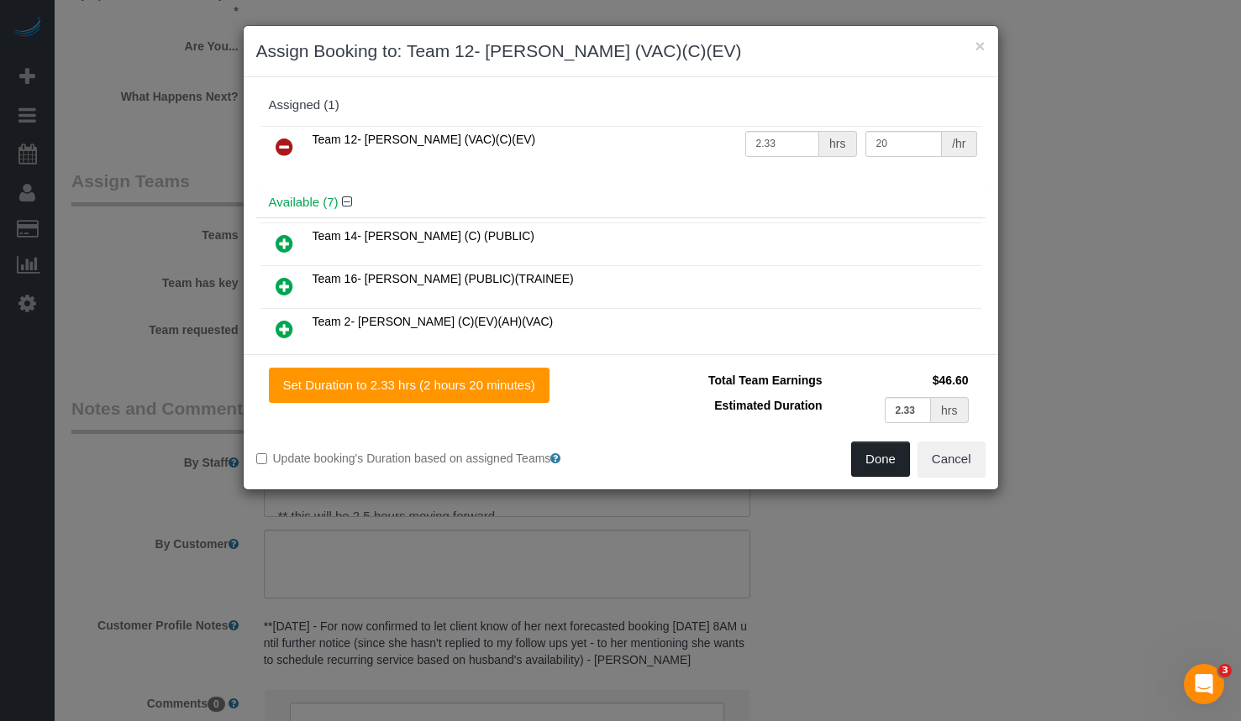
click at [884, 454] on button "Done" at bounding box center [880, 459] width 59 height 35
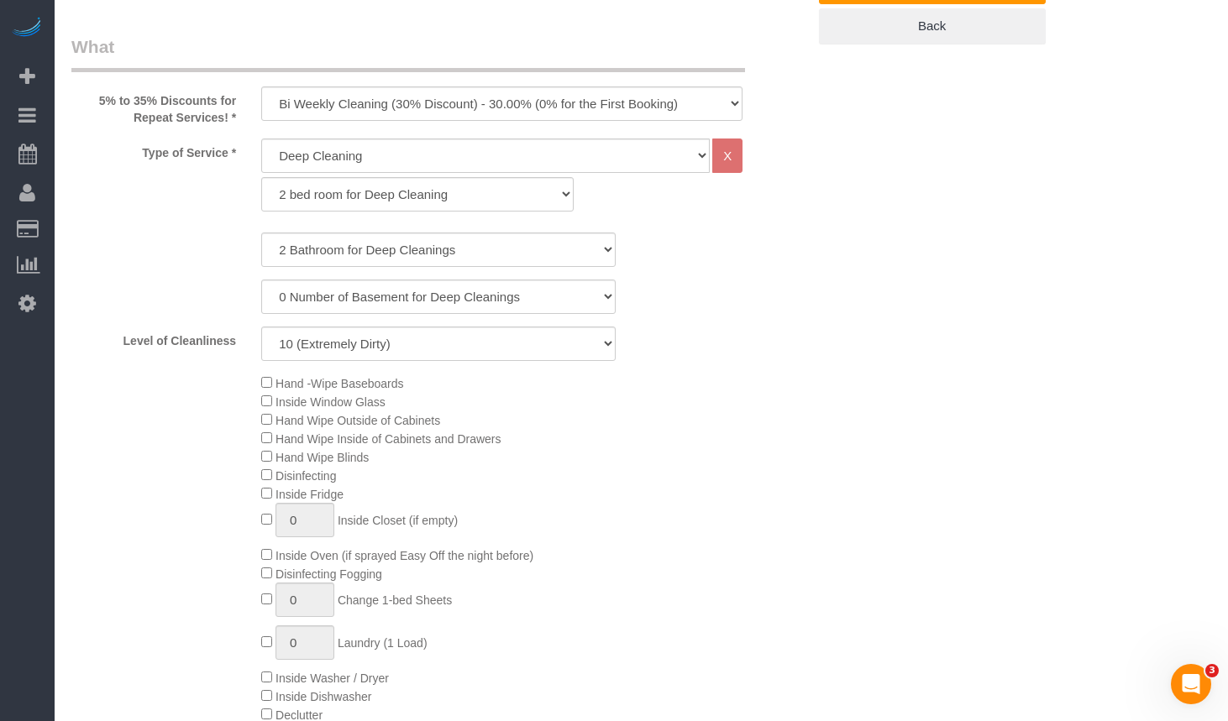
scroll to position [50, 0]
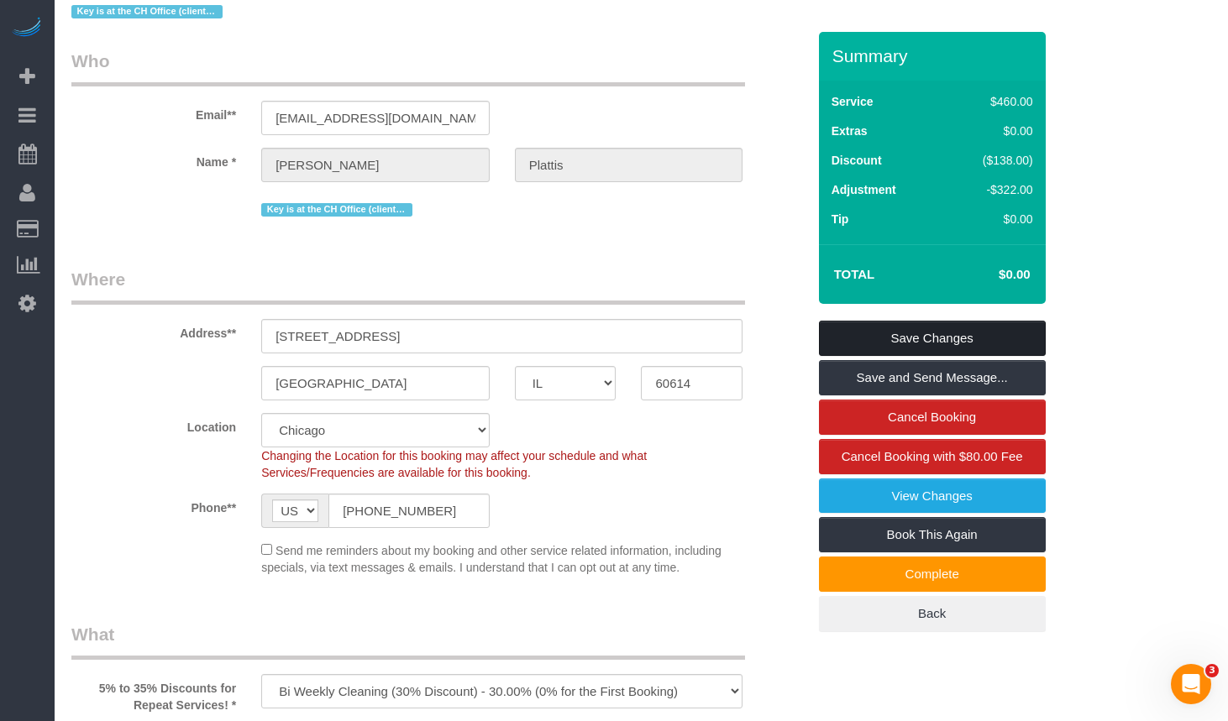
click at [926, 349] on link "Save Changes" at bounding box center [932, 338] width 227 height 35
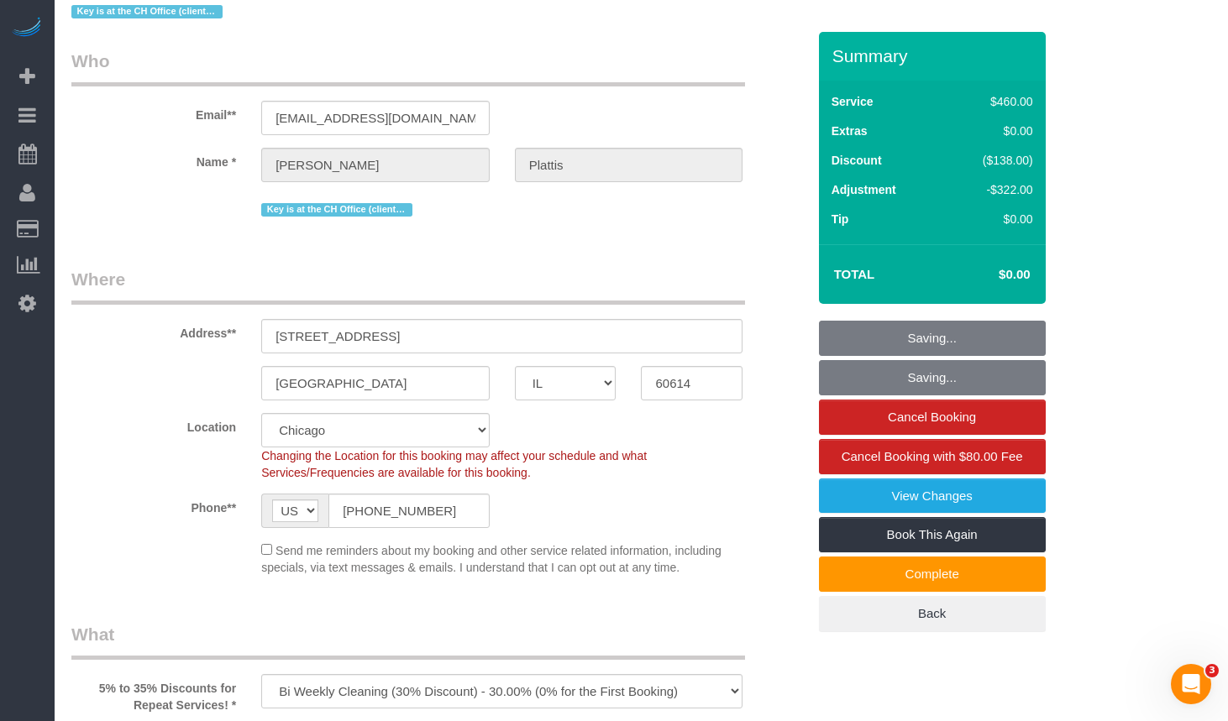
scroll to position [84, 0]
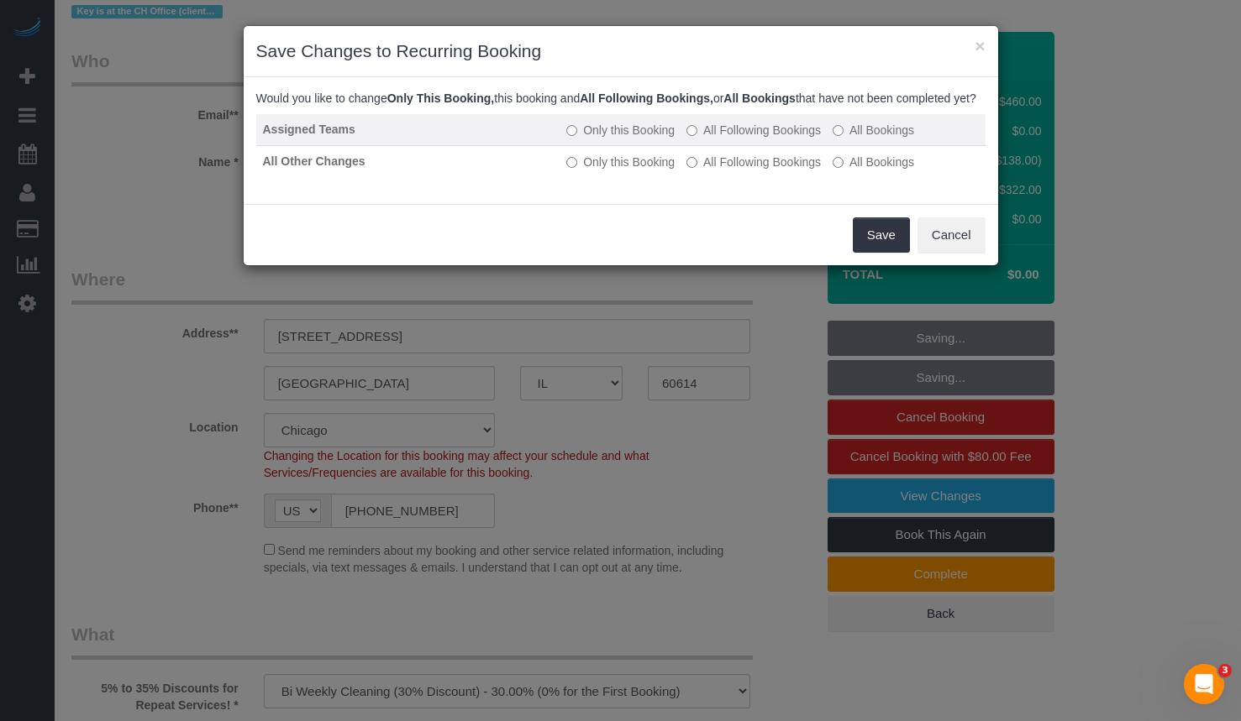
click at [732, 139] on label "All Following Bookings" at bounding box center [753, 130] width 134 height 17
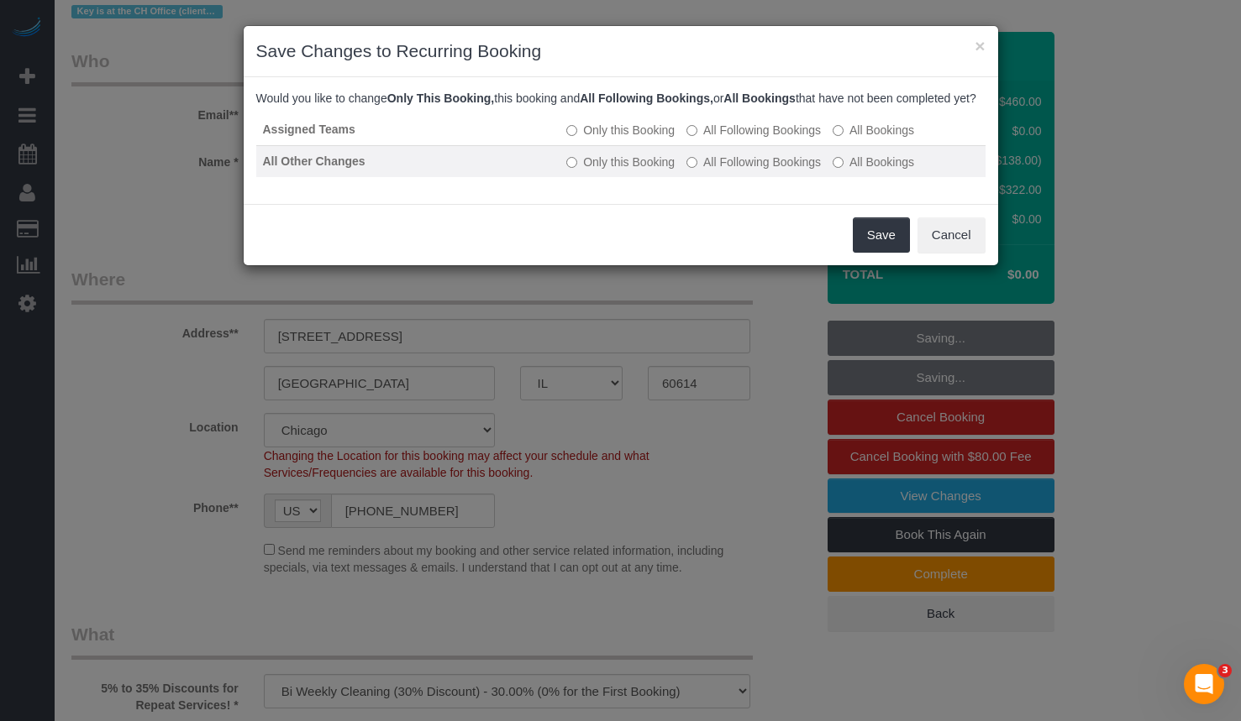
click at [726, 170] on label "All Following Bookings" at bounding box center [753, 162] width 134 height 17
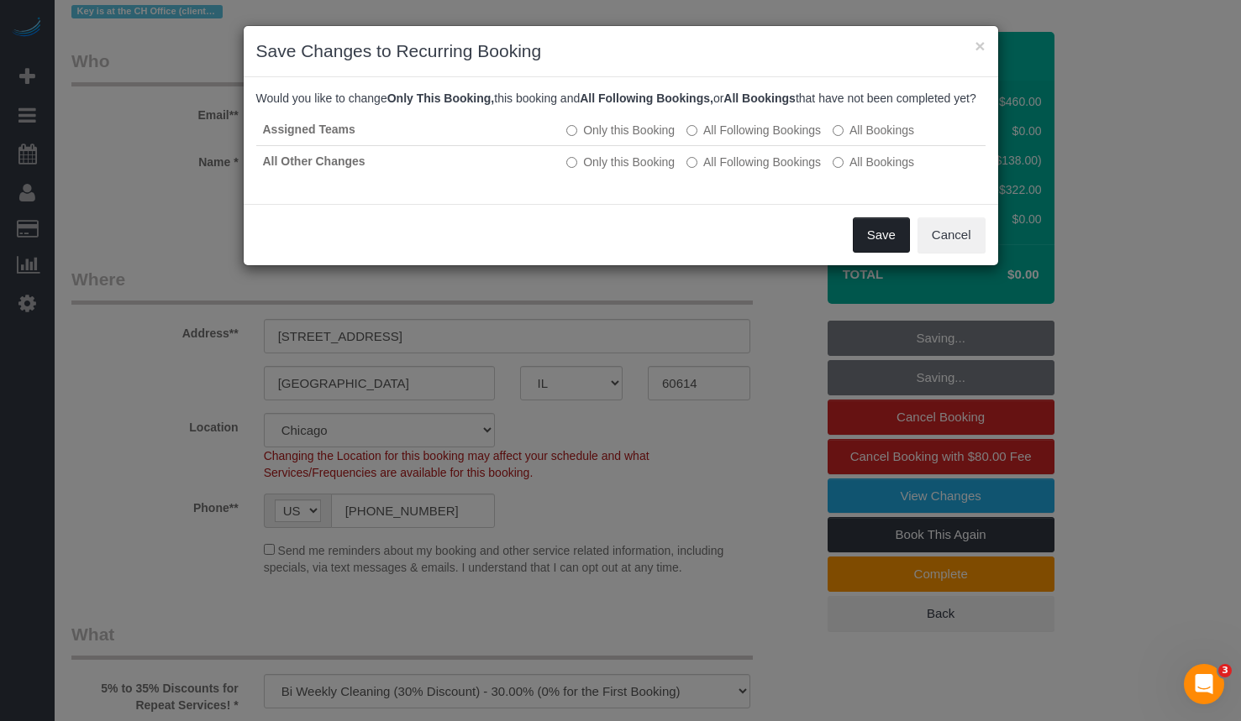
click at [890, 250] on button "Save" at bounding box center [880, 235] width 57 height 35
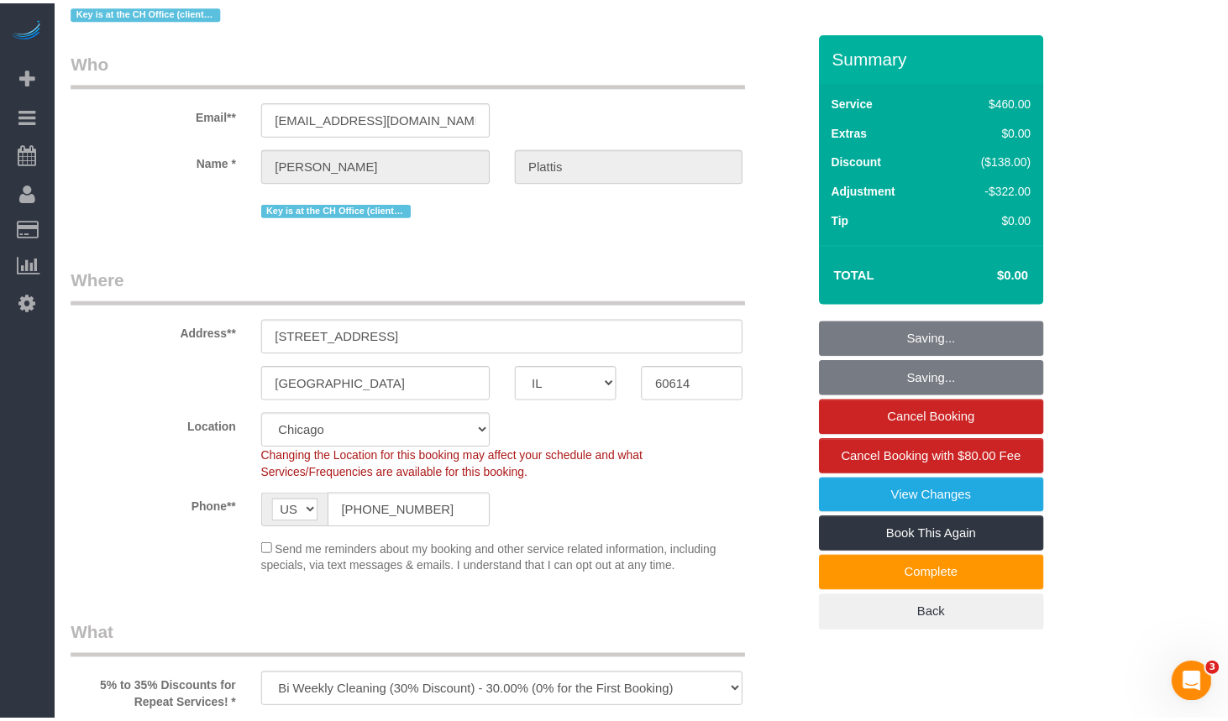
scroll to position [100, 0]
